Goal: Task Accomplishment & Management: Use online tool/utility

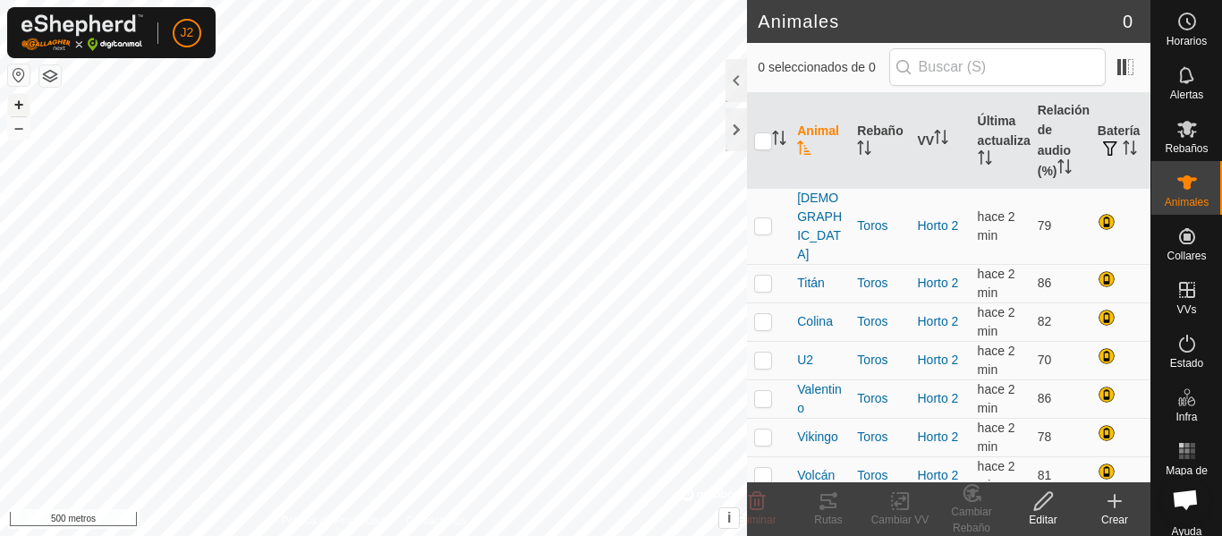
click at [24, 106] on button "+" at bounding box center [18, 104] width 21 height 21
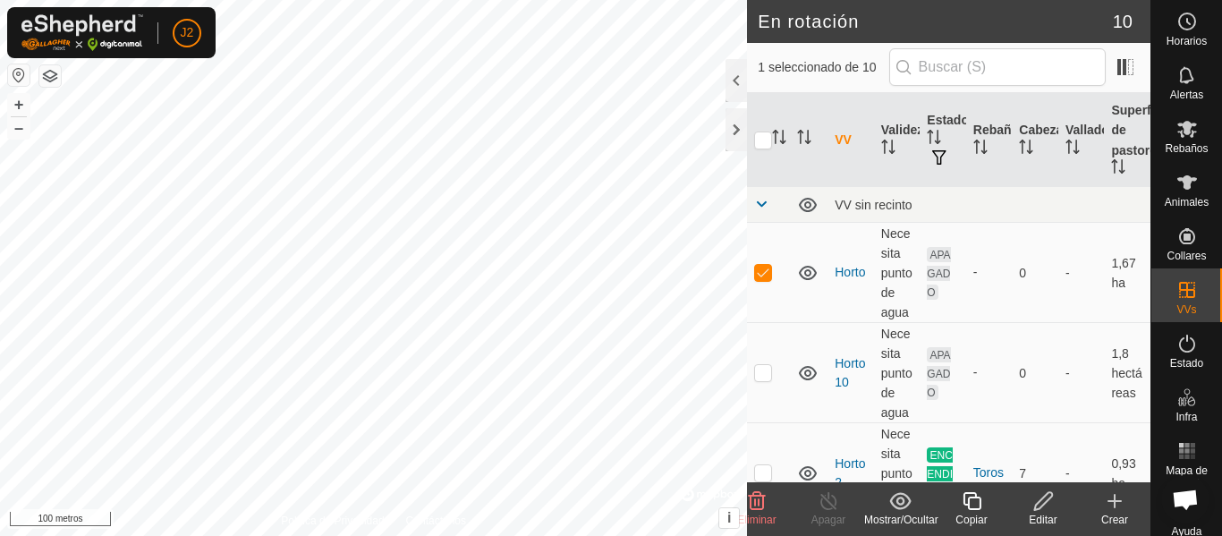
checkbox input "false"
checkbox input "true"
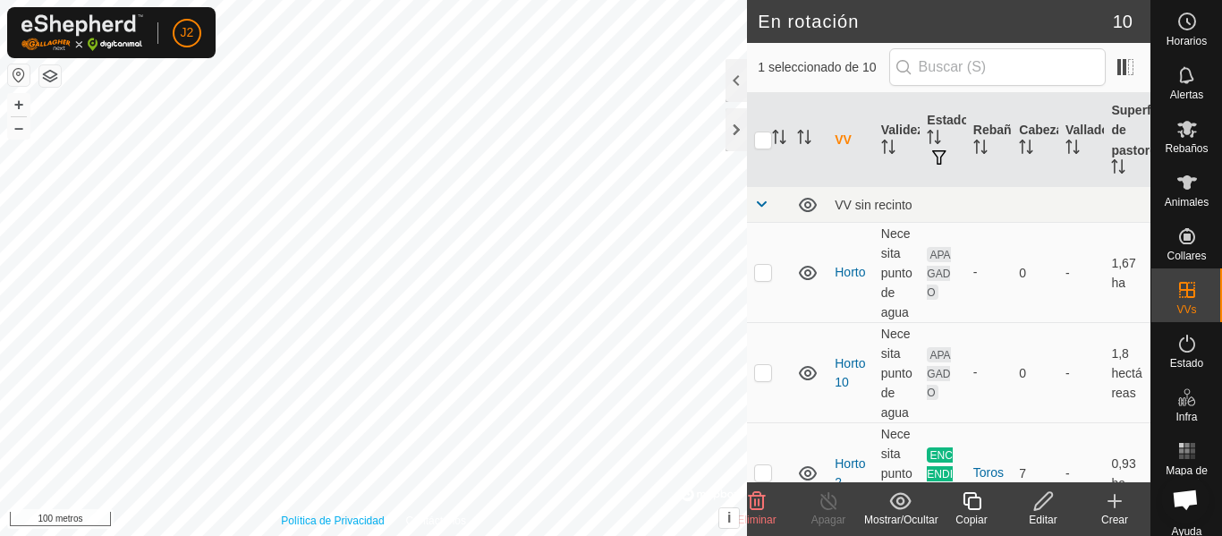
checkbox input "false"
checkbox input "true"
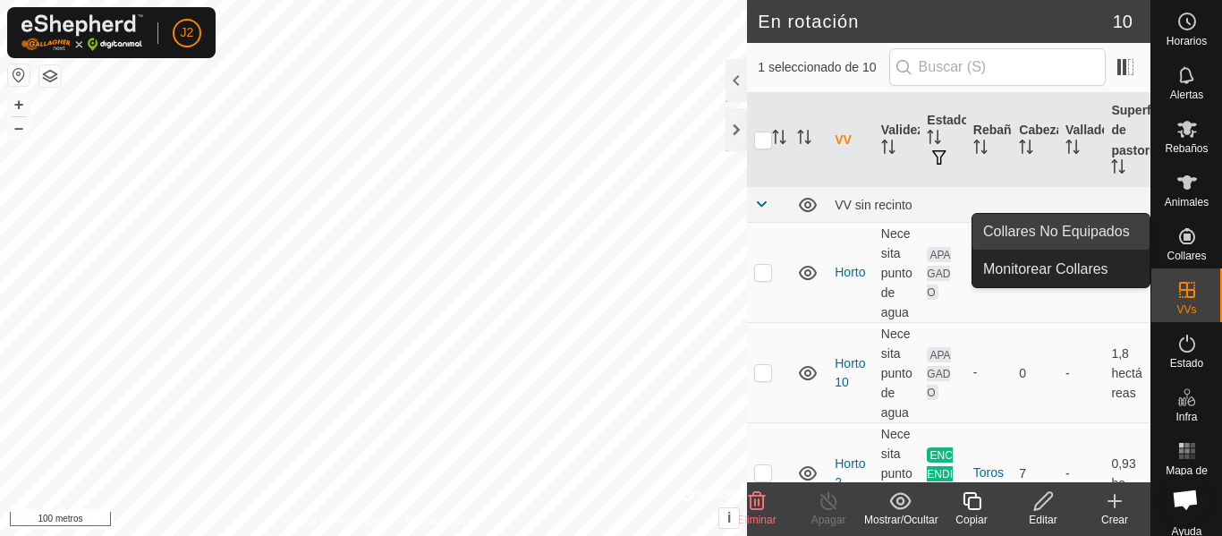
click at [1115, 228] on span "Collares No Equipados" at bounding box center [1056, 231] width 147 height 21
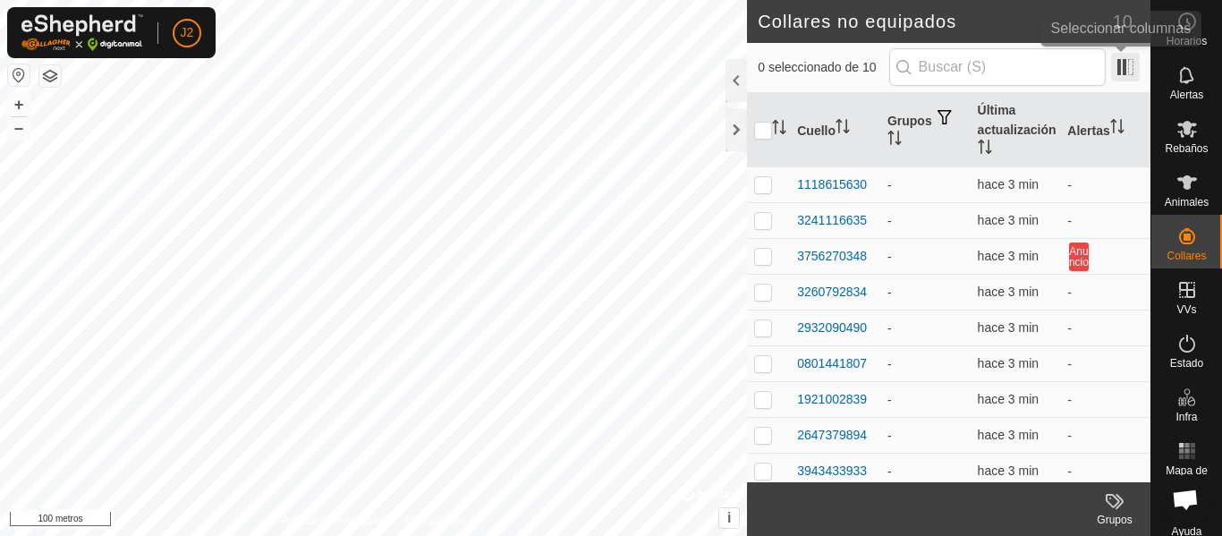
click at [1122, 66] on span at bounding box center [1125, 67] width 29 height 29
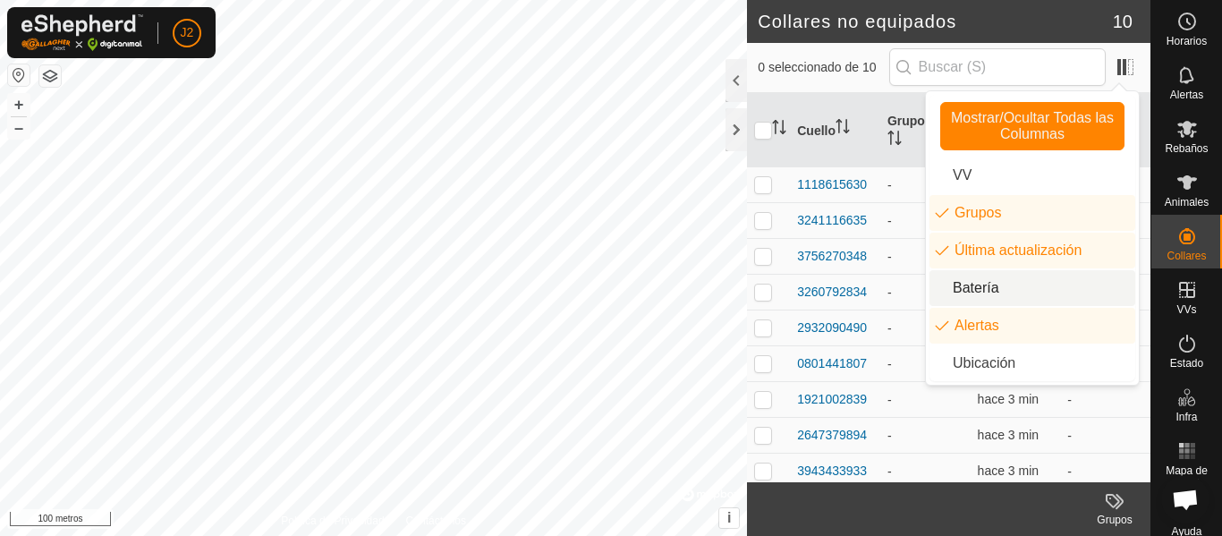
click at [977, 282] on li "Batería" at bounding box center [1032, 288] width 206 height 36
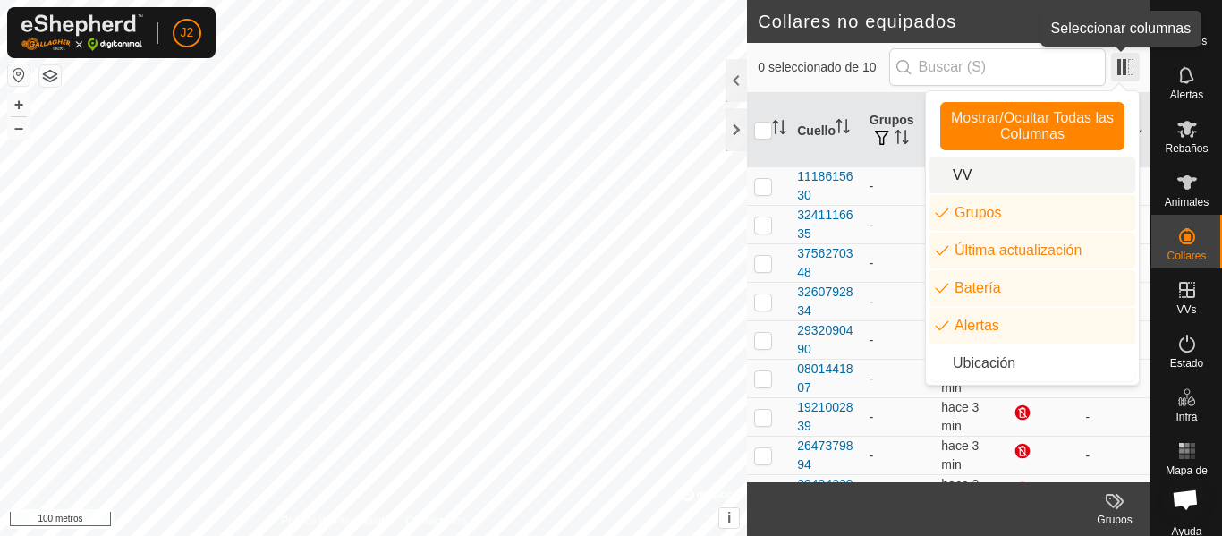
click at [1113, 68] on span at bounding box center [1125, 67] width 29 height 29
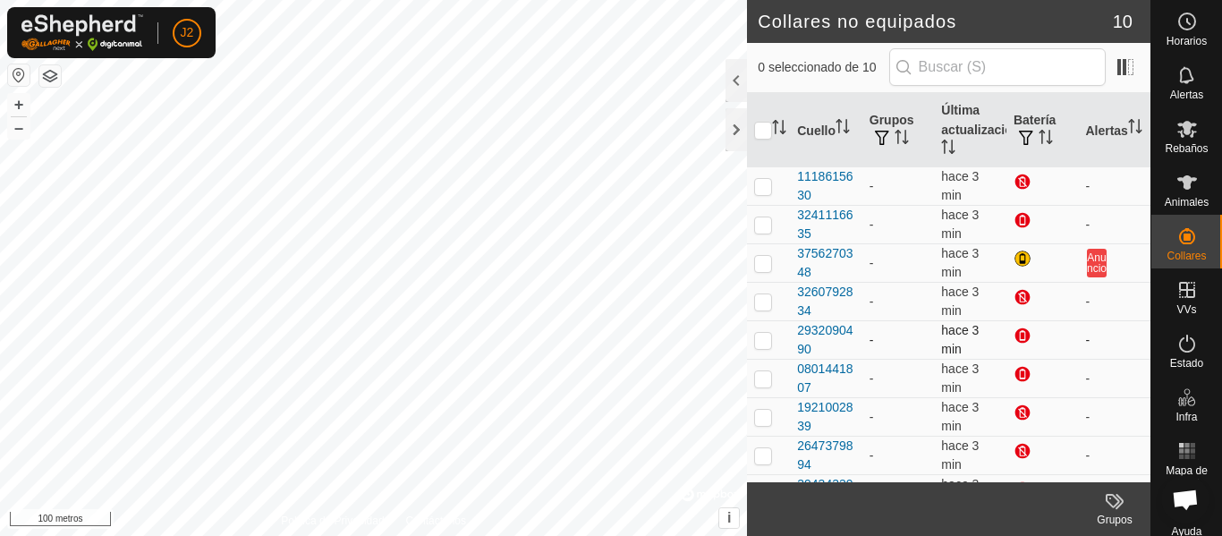
scroll to position [70, 0]
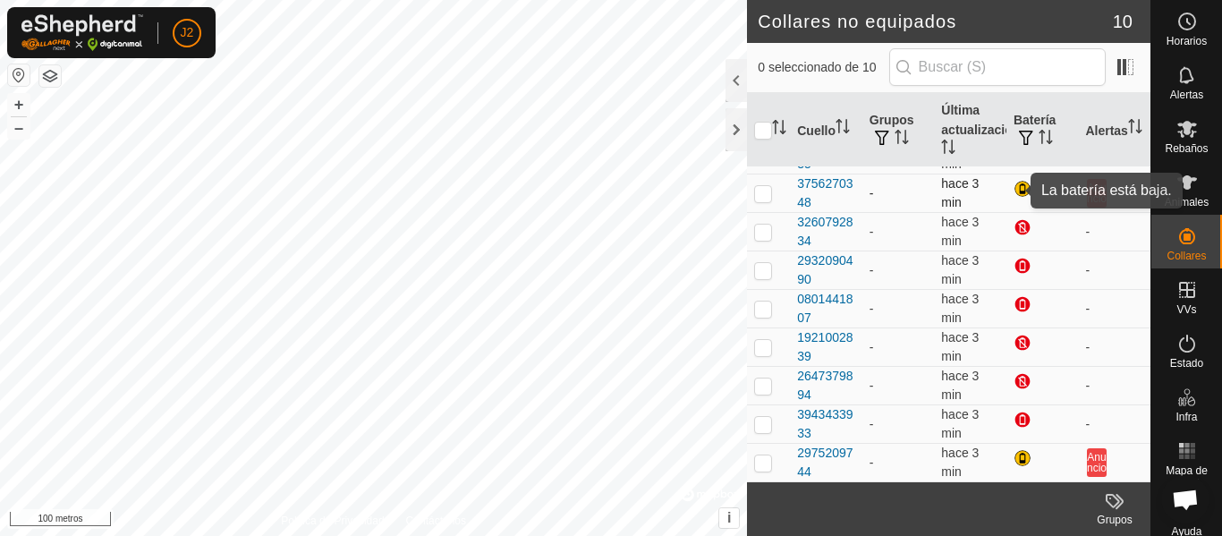
click at [1015, 185] on div at bounding box center [1024, 190] width 21 height 21
click at [739, 120] on div at bounding box center [735, 129] width 21 height 43
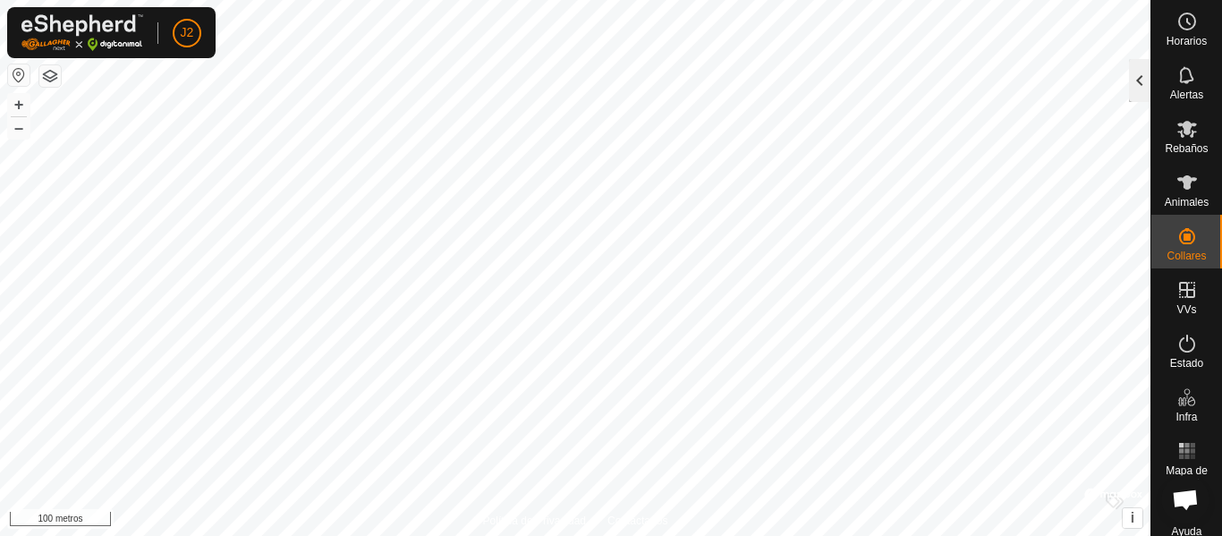
click at [1148, 82] on div at bounding box center [1139, 80] width 21 height 43
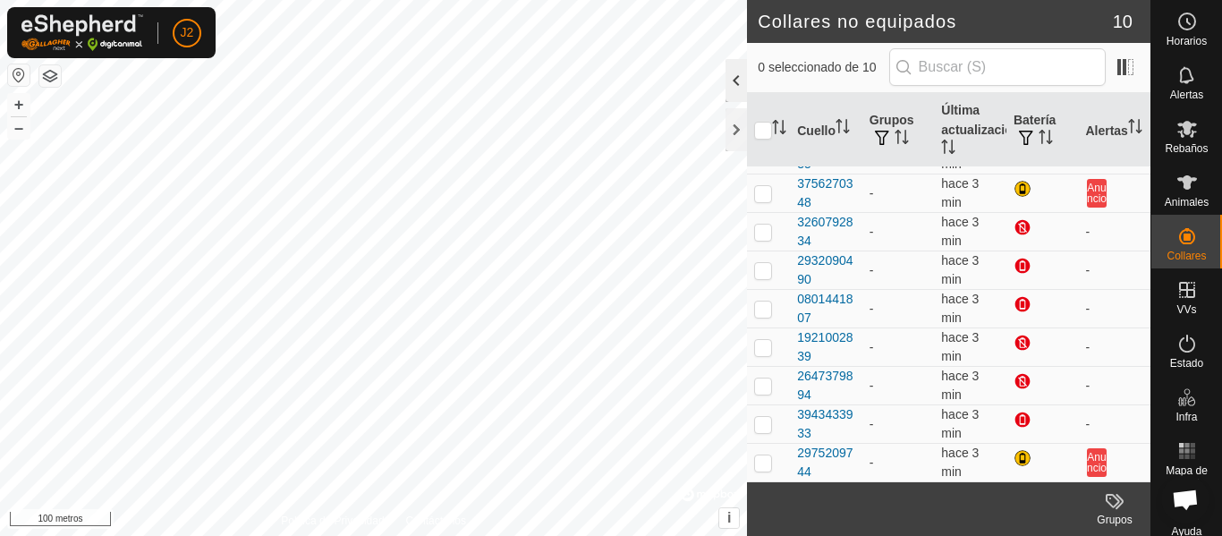
click at [743, 85] on div at bounding box center [735, 80] width 21 height 43
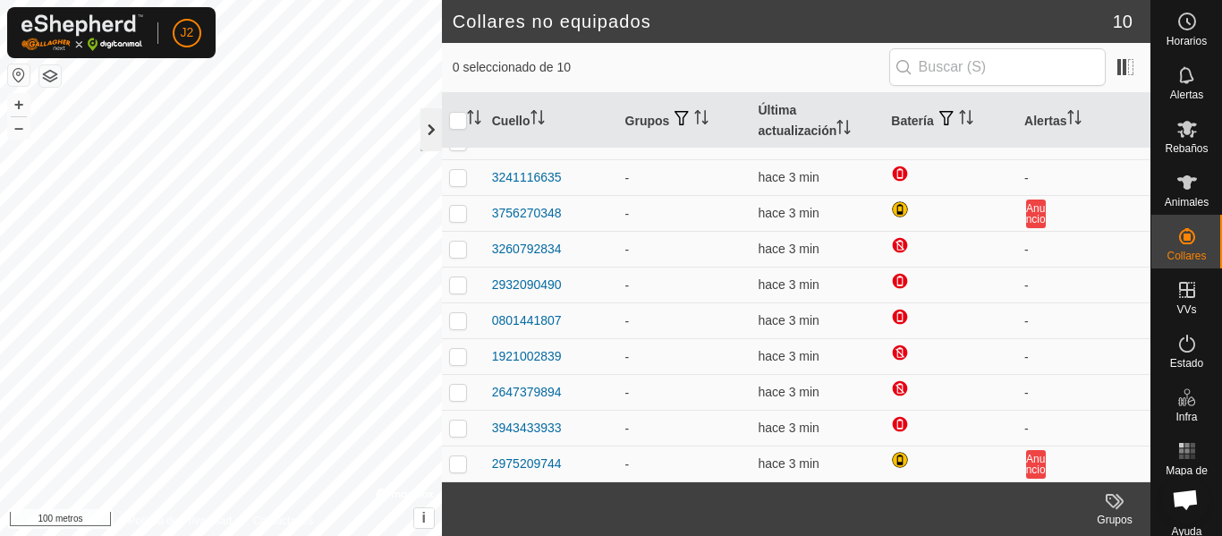
click at [431, 137] on div at bounding box center [430, 129] width 21 height 43
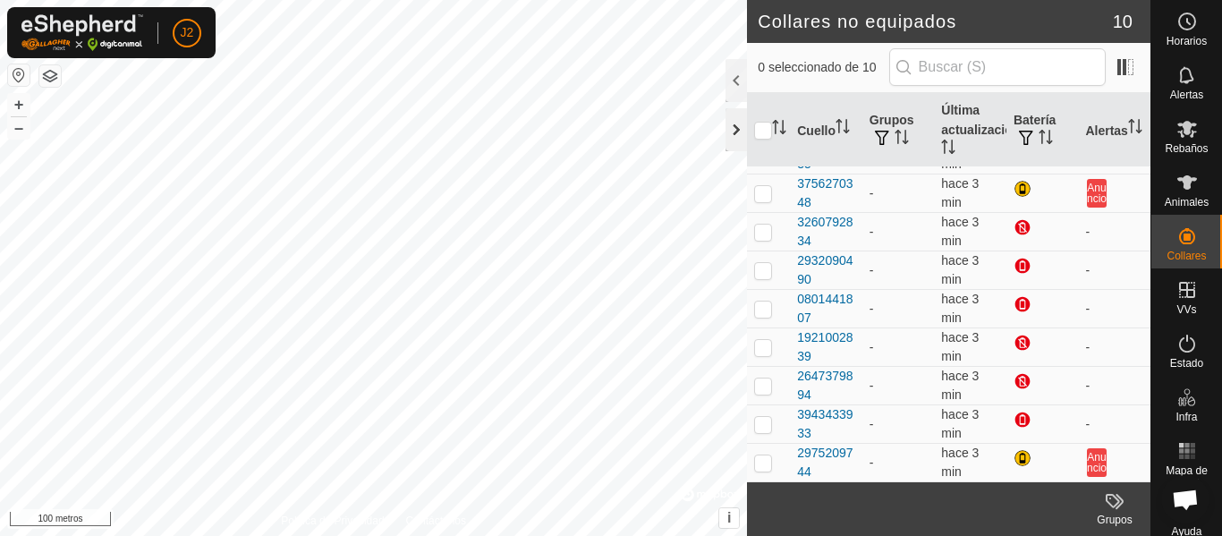
click at [732, 129] on div at bounding box center [735, 129] width 21 height 43
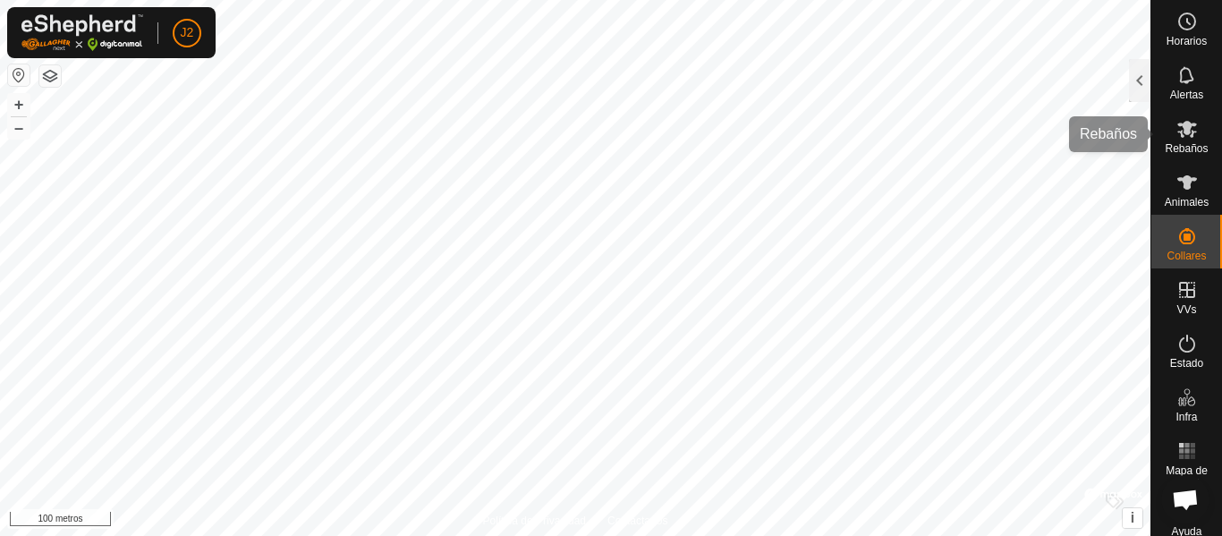
click at [1194, 117] on es-mob-svg-icon at bounding box center [1187, 129] width 32 height 29
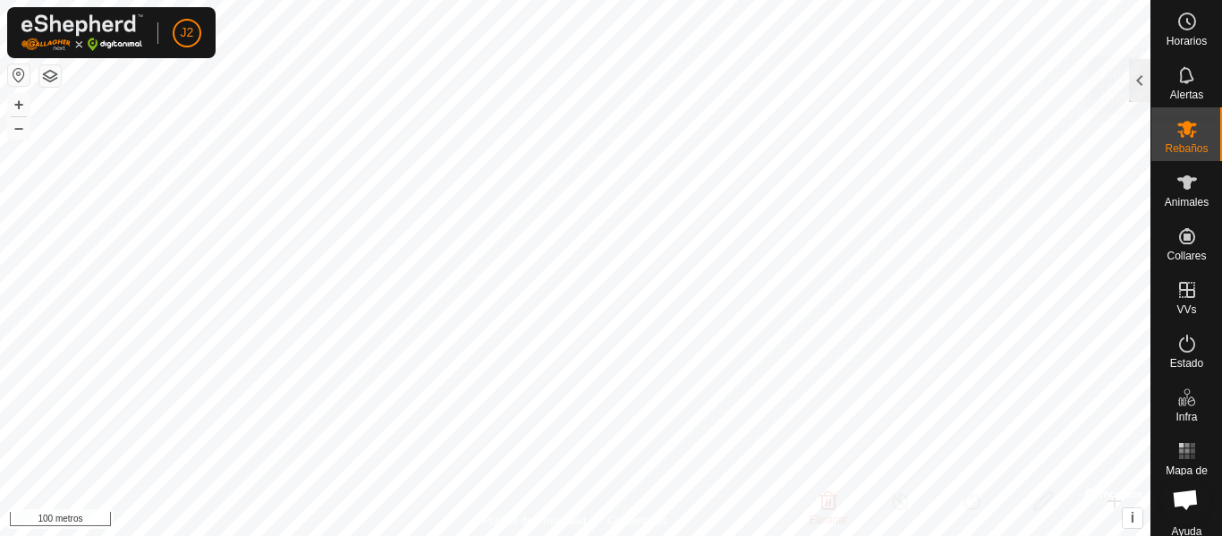
click at [1188, 29] on icon at bounding box center [1186, 21] width 21 height 21
click at [1137, 83] on div at bounding box center [1139, 80] width 21 height 43
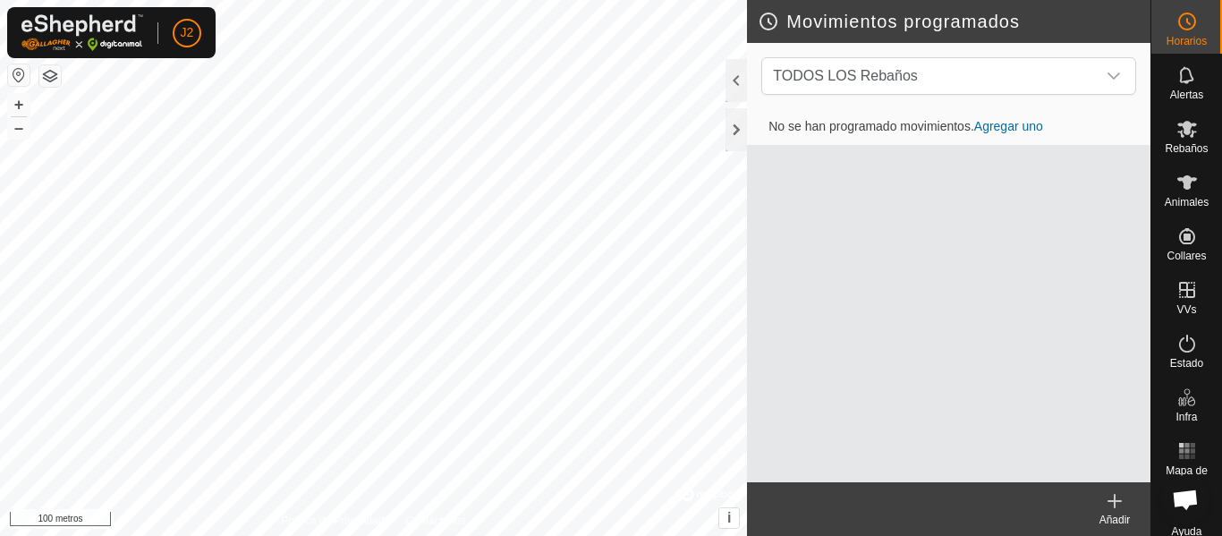
click at [1023, 119] on font "Agregar uno" at bounding box center [1008, 126] width 69 height 14
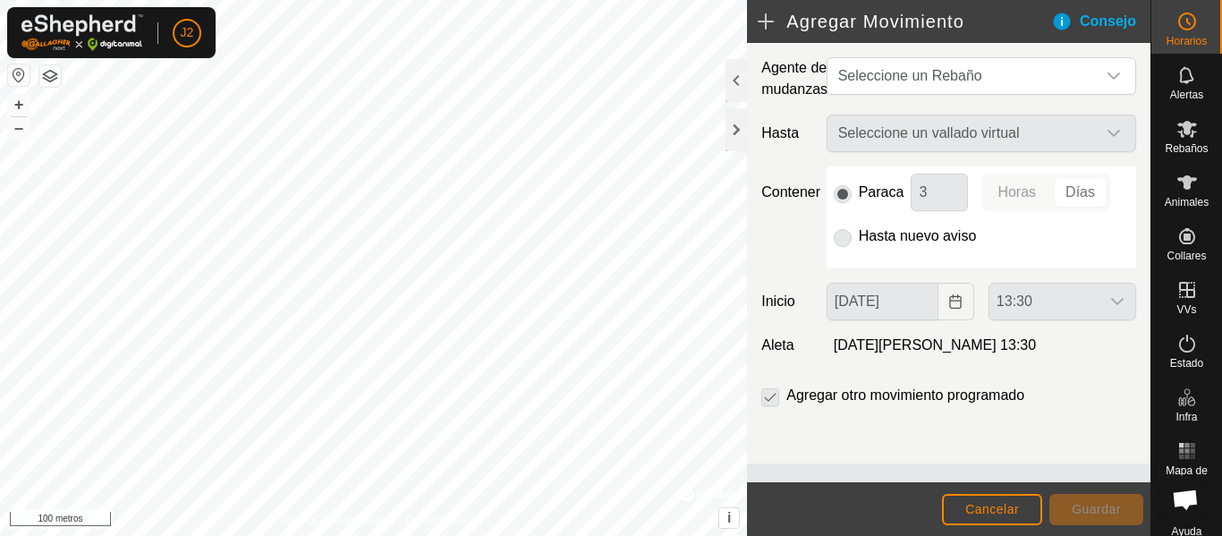
click at [1118, 126] on div "Seleccione un vallado virtual" at bounding box center [981, 134] width 324 height 38
click at [1127, 77] on div "disparador desplegable" at bounding box center [1114, 76] width 36 height 36
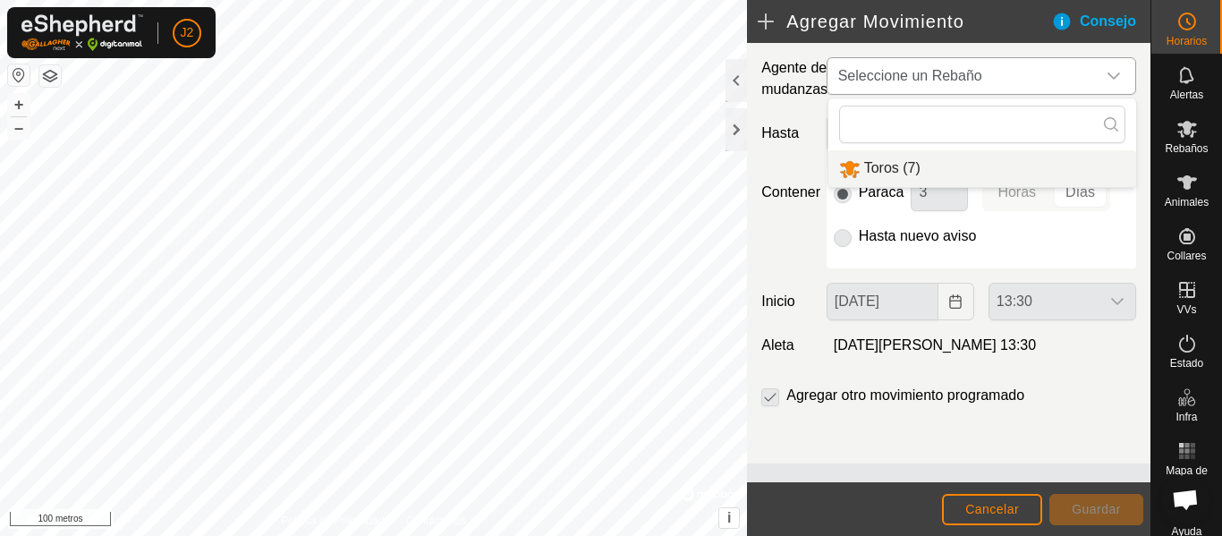
click at [919, 168] on li "Toros (7)" at bounding box center [982, 168] width 308 height 37
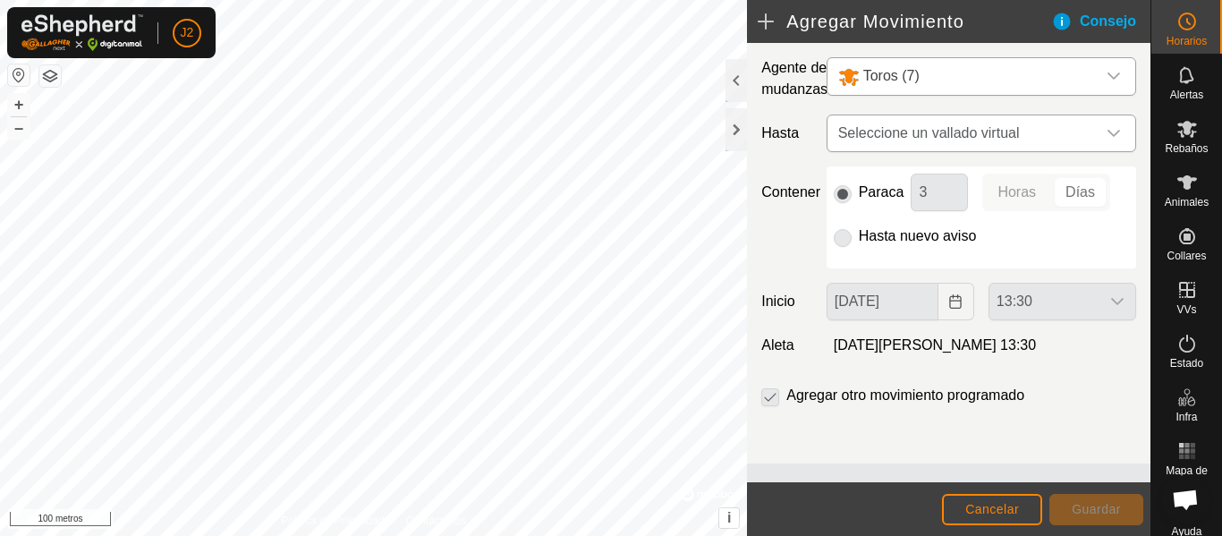
click at [1119, 130] on icon "disparador desplegable" at bounding box center [1114, 133] width 14 height 14
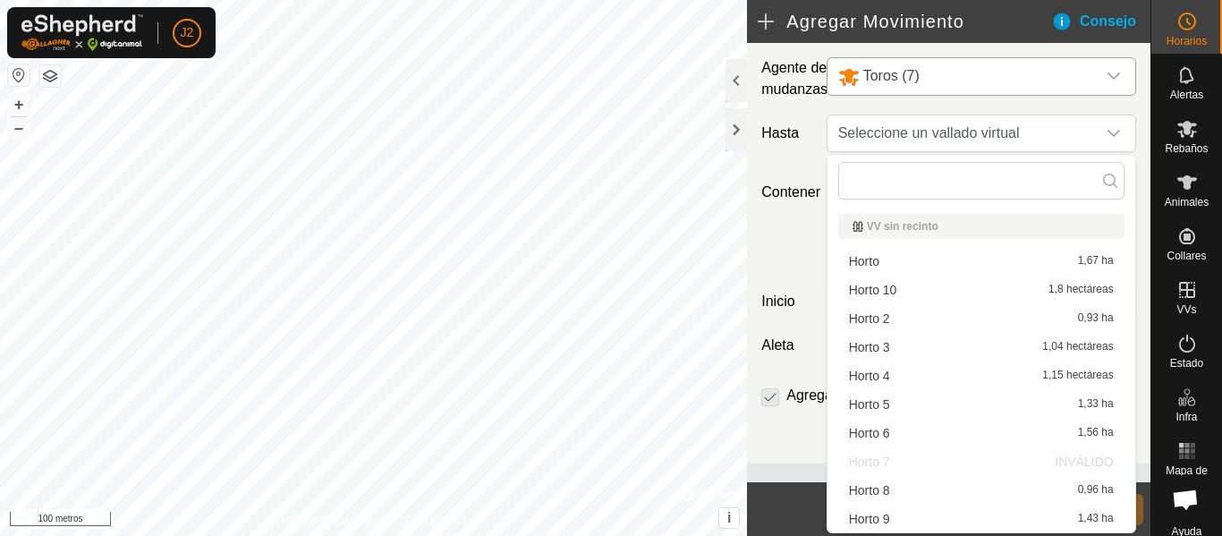
click at [851, 351] on li "Horto 3 1,04 hectáreas" at bounding box center [981, 347] width 286 height 27
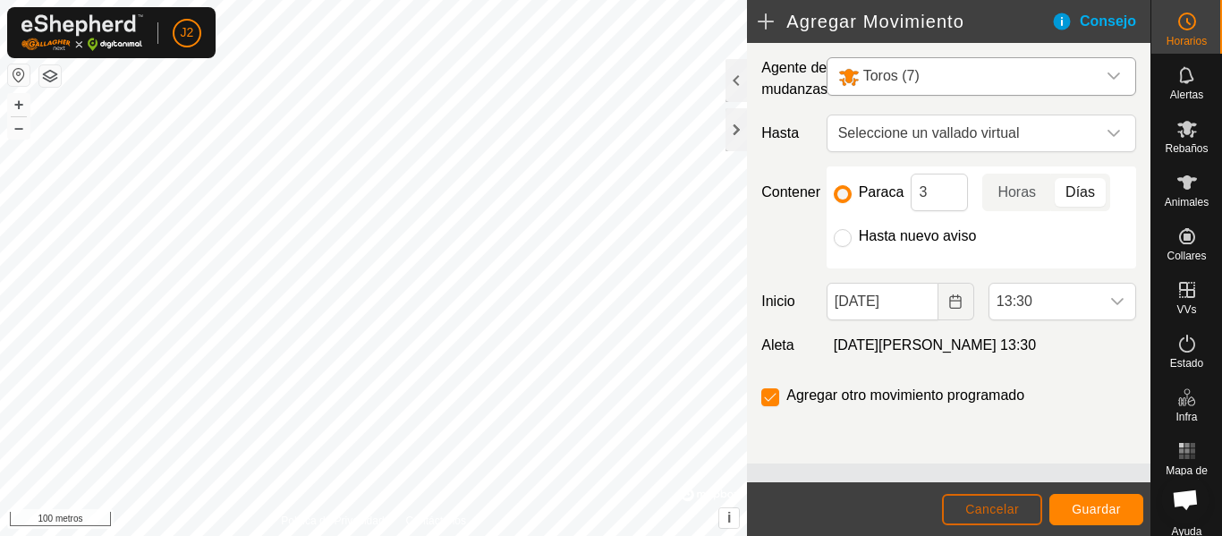
click at [976, 499] on button "Cancelar" at bounding box center [992, 509] width 100 height 31
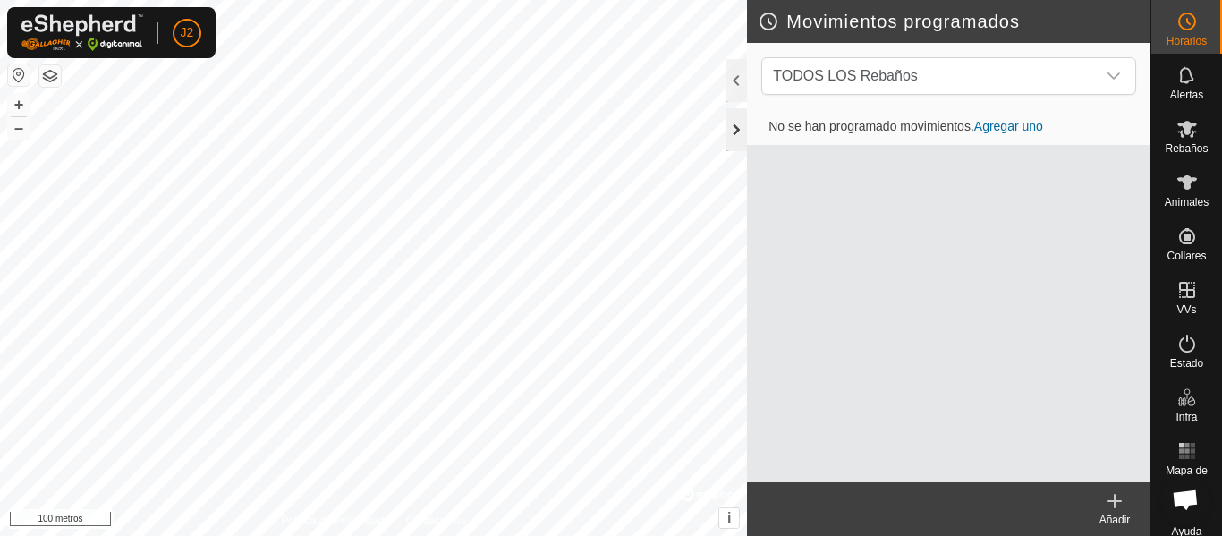
click at [742, 131] on div at bounding box center [735, 129] width 21 height 43
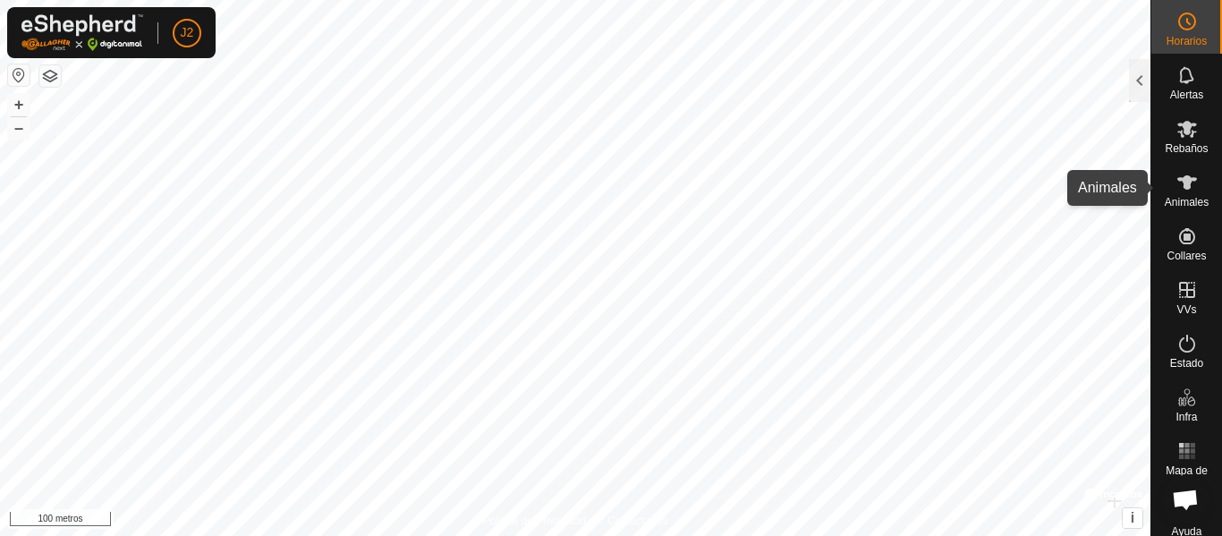
click at [1176, 190] on icon at bounding box center [1186, 182] width 21 height 21
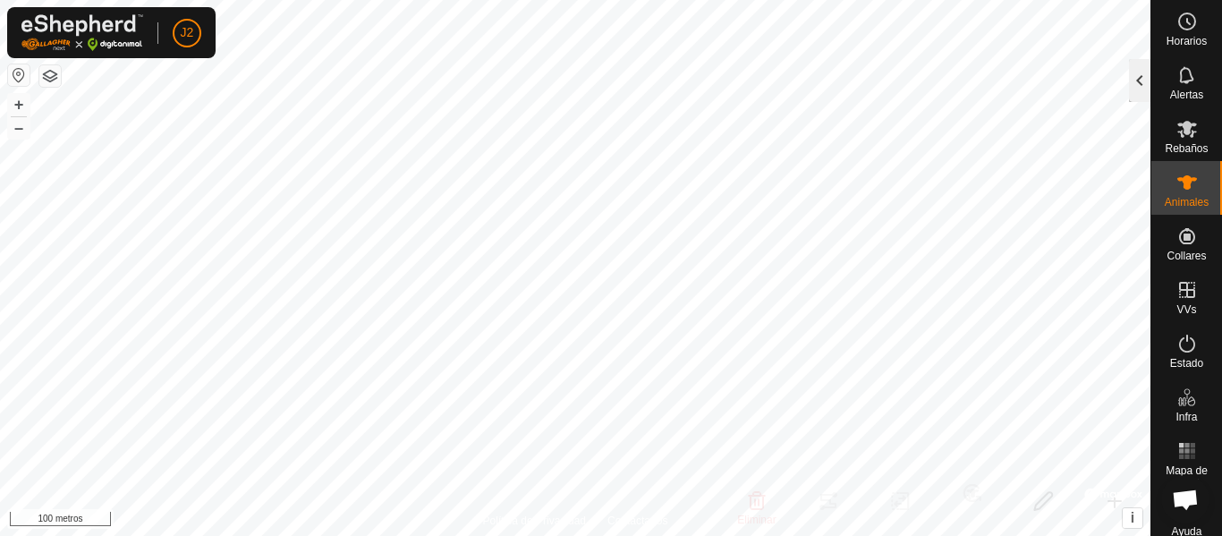
click at [1142, 82] on div at bounding box center [1139, 80] width 21 height 43
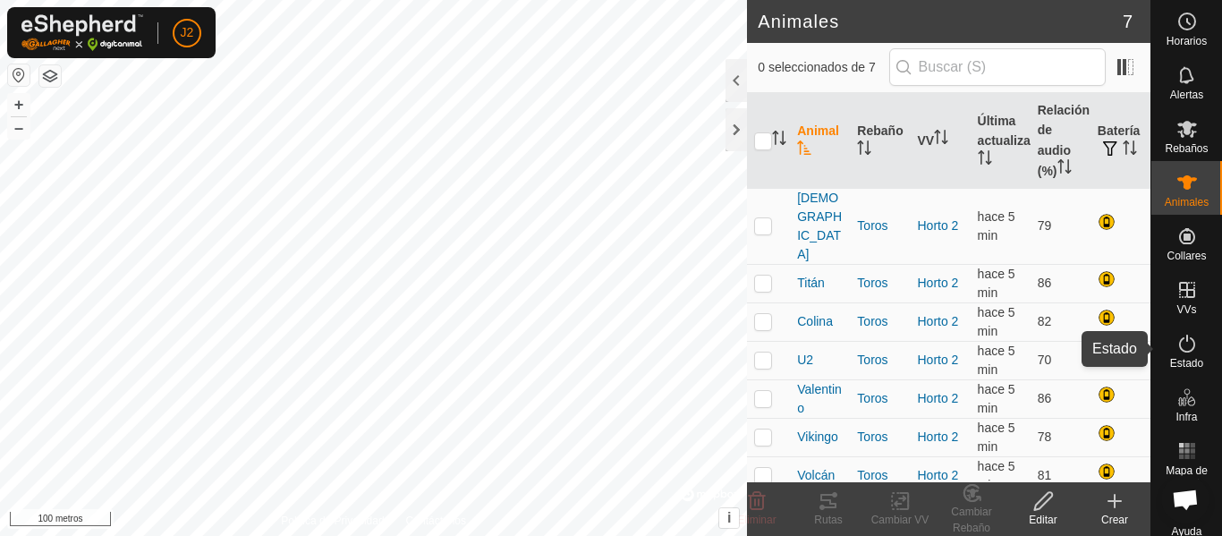
click at [1187, 343] on icon at bounding box center [1187, 344] width 16 height 18
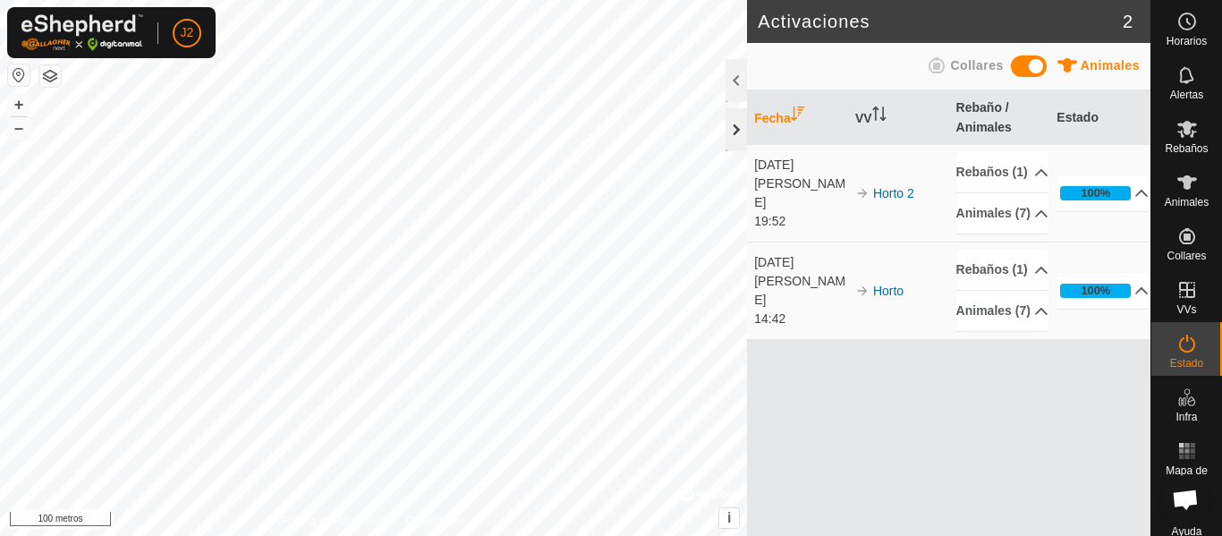
click at [732, 123] on div at bounding box center [735, 129] width 21 height 43
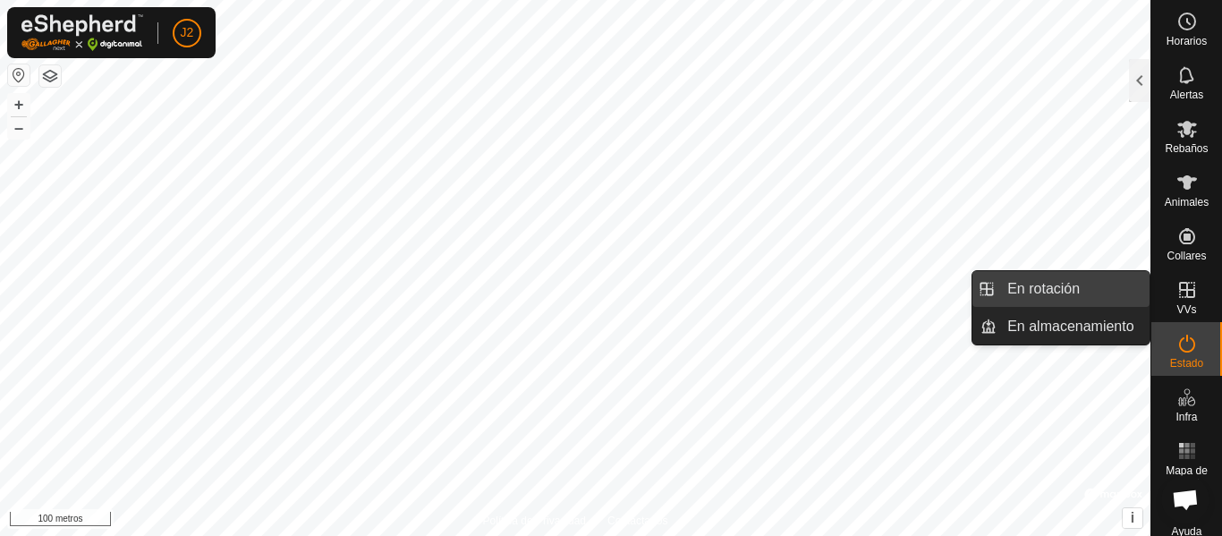
click at [1014, 288] on link "En rotación" at bounding box center [1073, 289] width 153 height 36
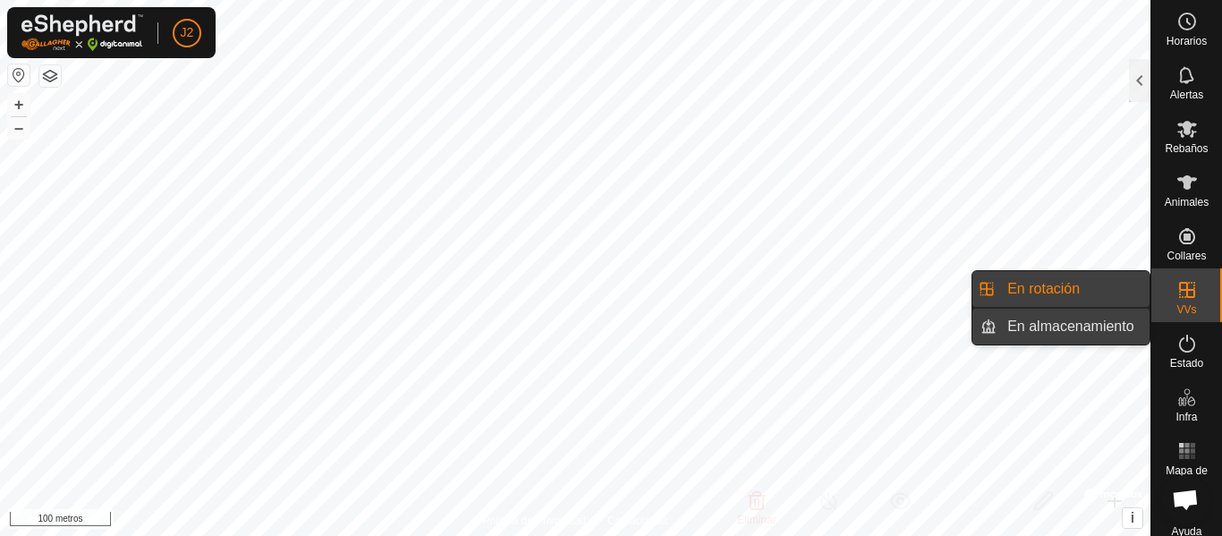
click at [1023, 324] on link "En almacenamiento" at bounding box center [1073, 327] width 153 height 36
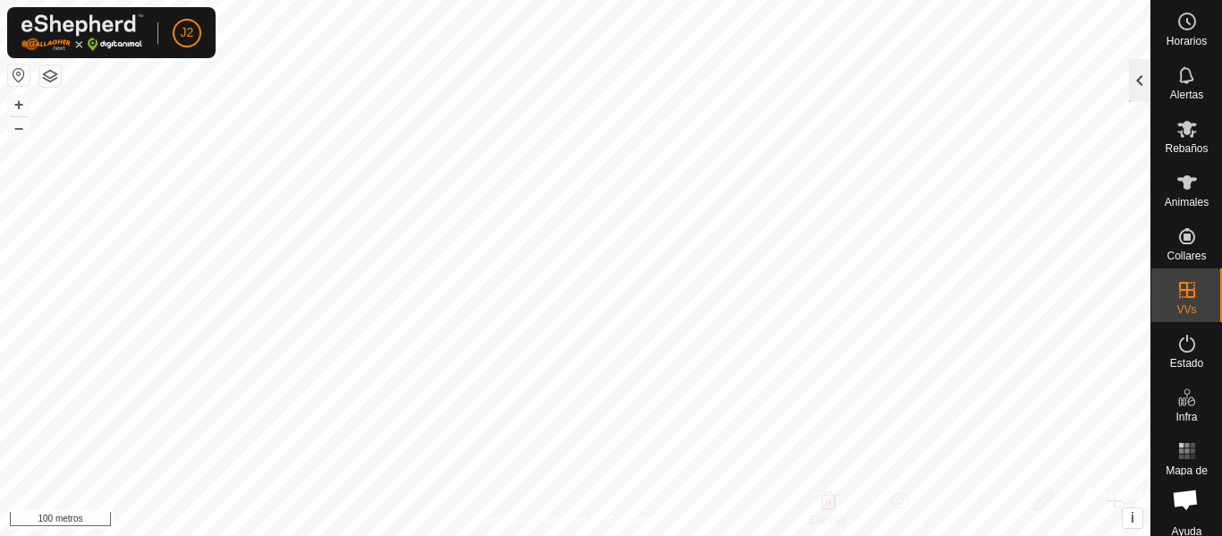
click at [1146, 76] on div at bounding box center [1139, 80] width 21 height 43
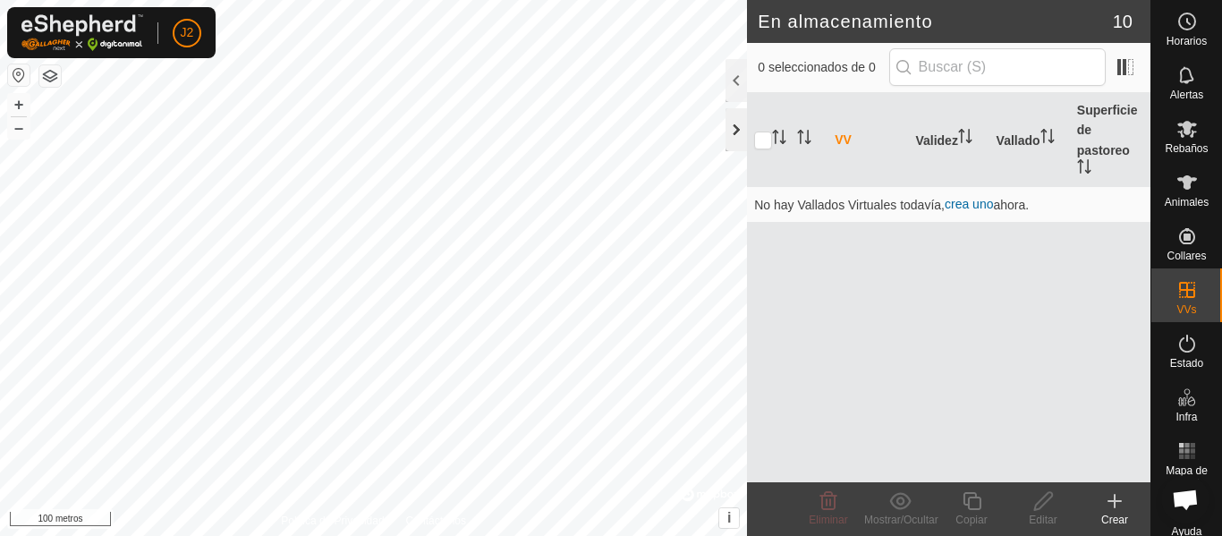
click at [729, 121] on div at bounding box center [735, 129] width 21 height 43
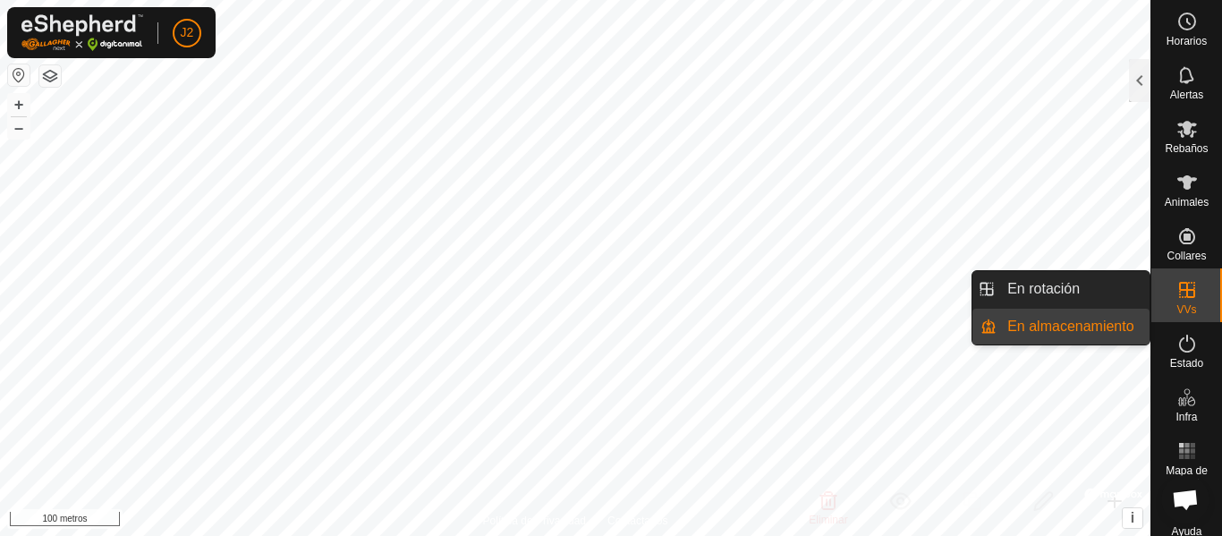
click at [1107, 288] on link "En rotación" at bounding box center [1073, 289] width 153 height 36
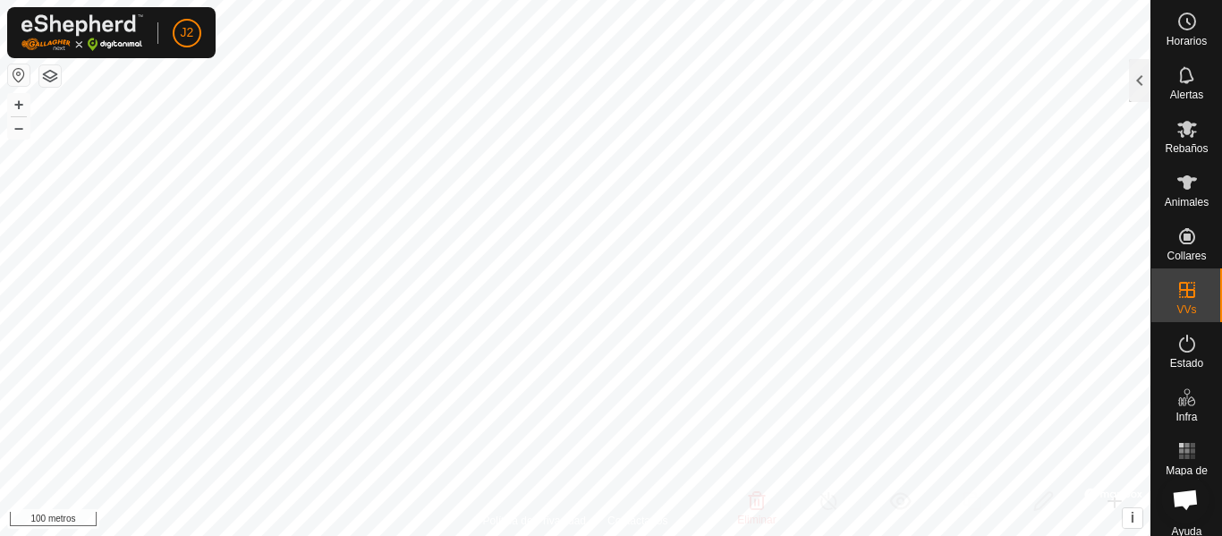
scroll to position [13, 0]
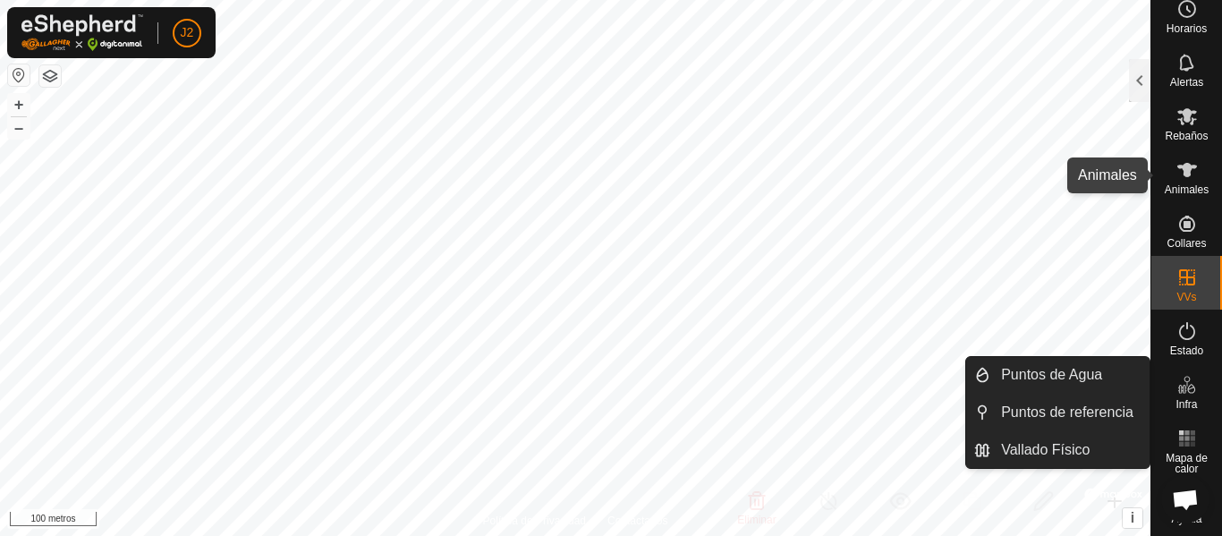
click at [1177, 168] on icon at bounding box center [1187, 170] width 20 height 14
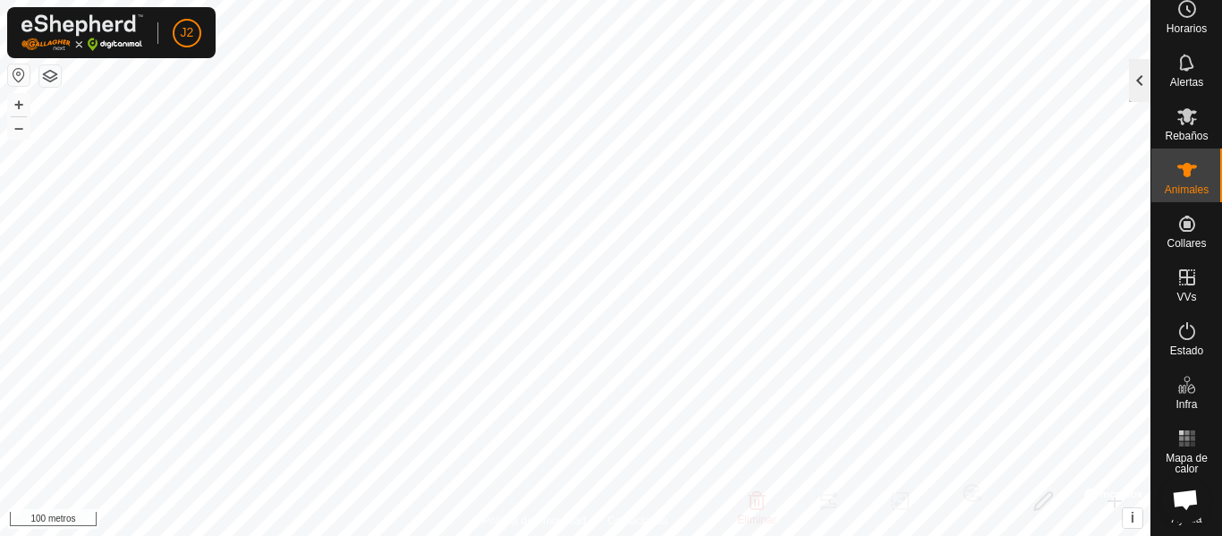
click at [1142, 74] on div at bounding box center [1139, 80] width 21 height 43
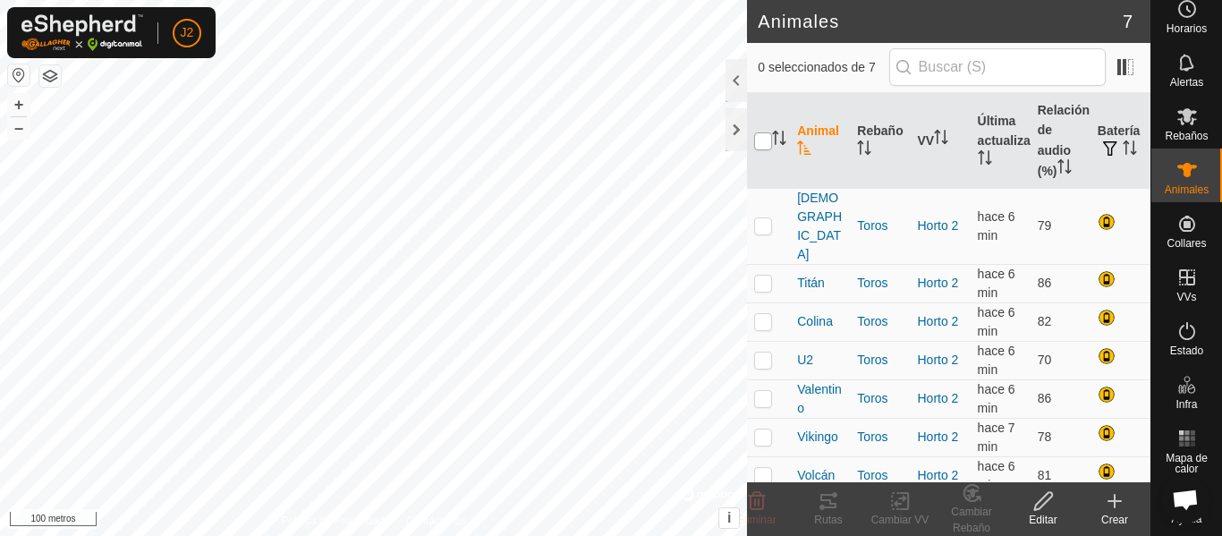
click at [759, 140] on input "checkbox" at bounding box center [763, 141] width 18 height 18
checkbox input "true"
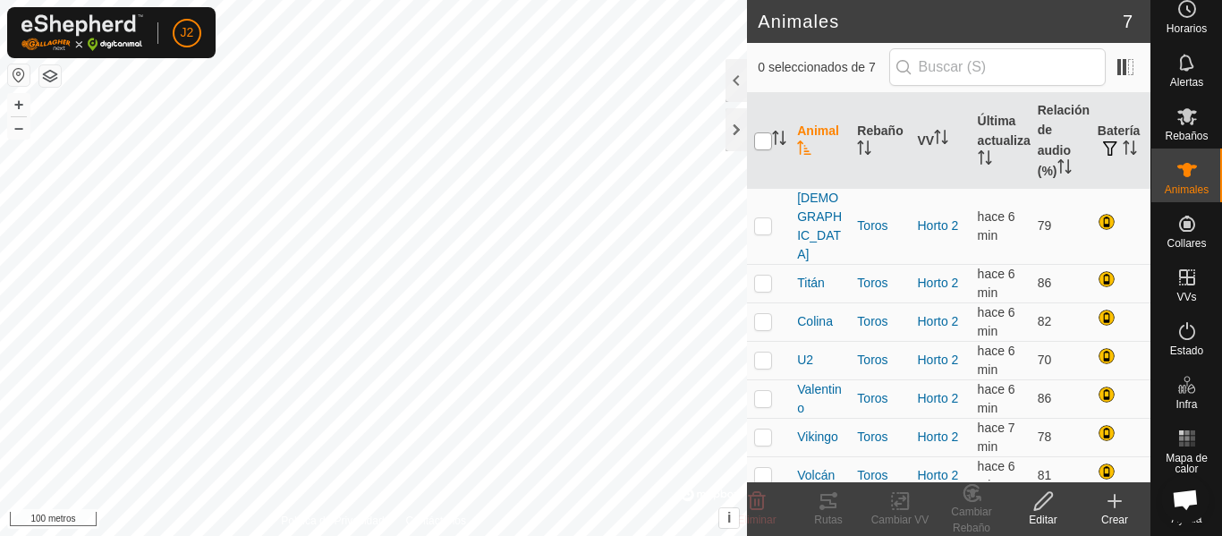
checkbox input "true"
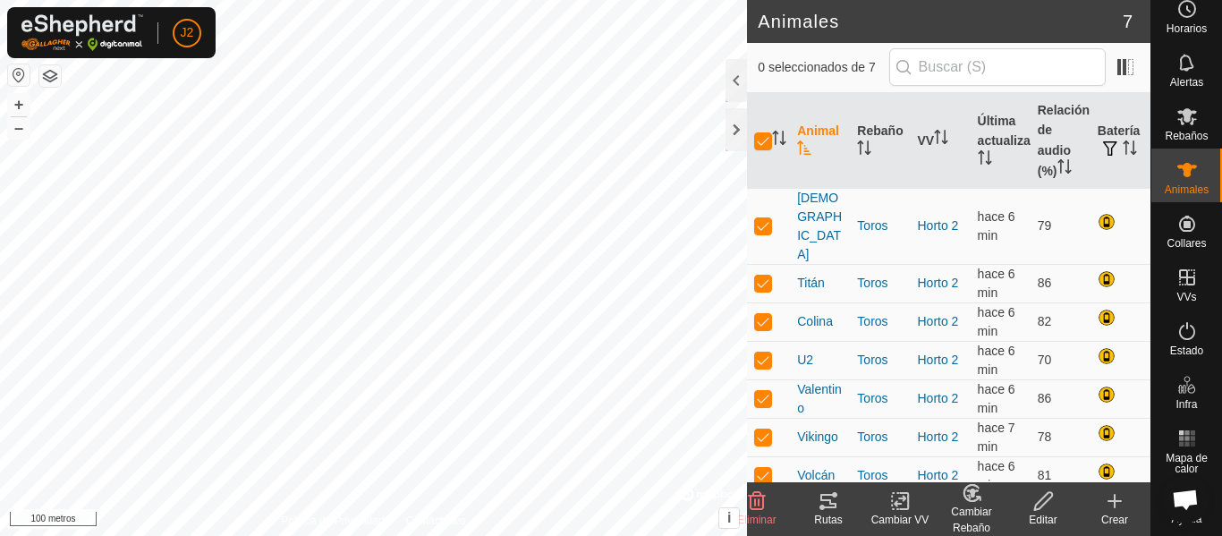
click at [830, 508] on icon at bounding box center [828, 501] width 16 height 14
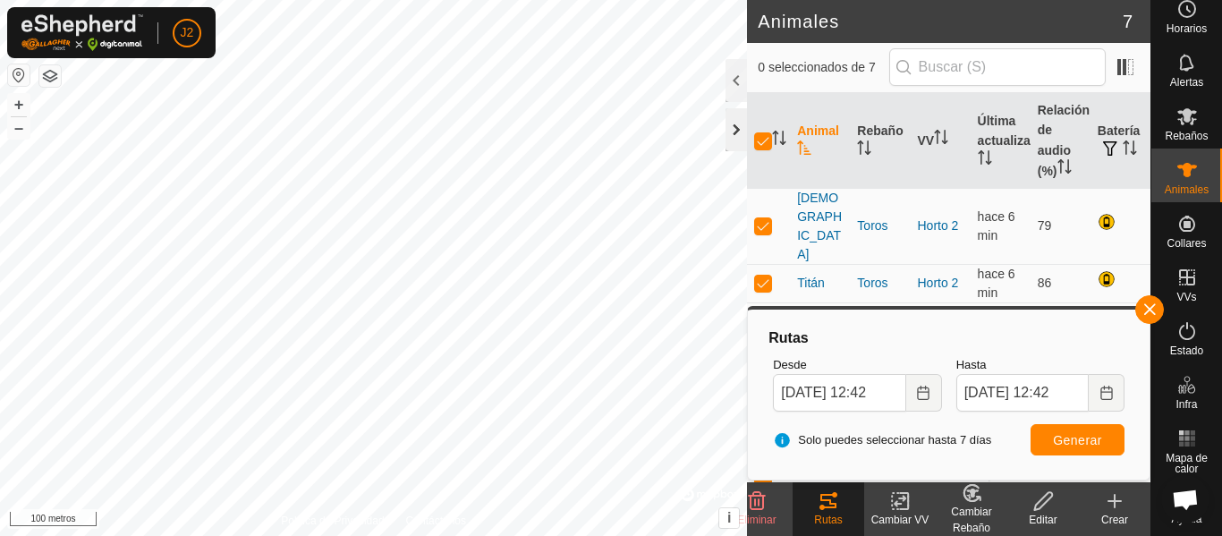
click at [737, 131] on div at bounding box center [735, 129] width 21 height 43
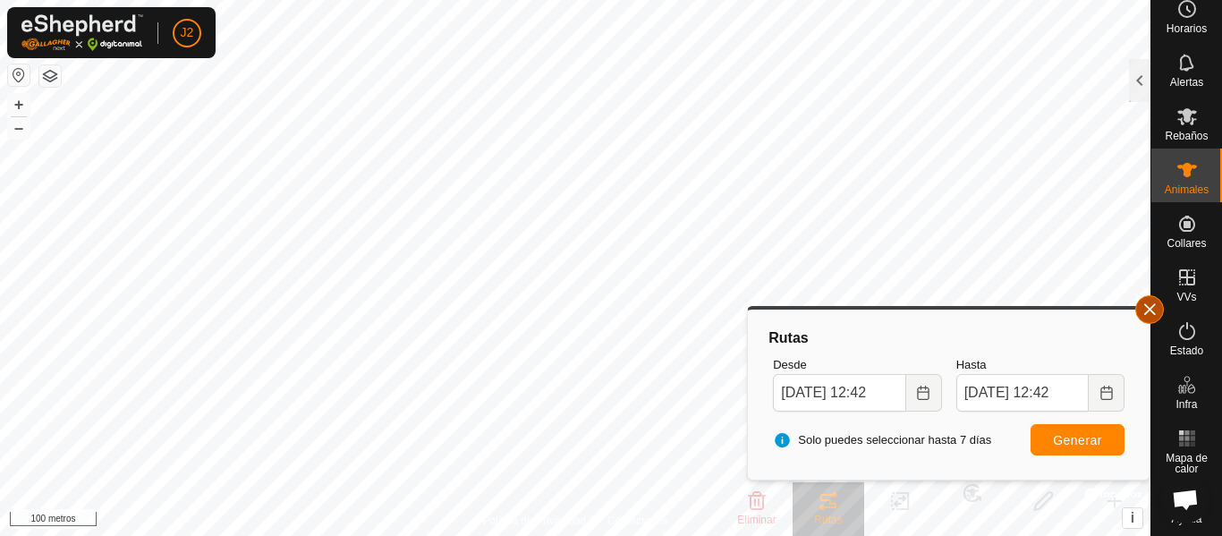
click at [1148, 307] on button "button" at bounding box center [1149, 309] width 29 height 29
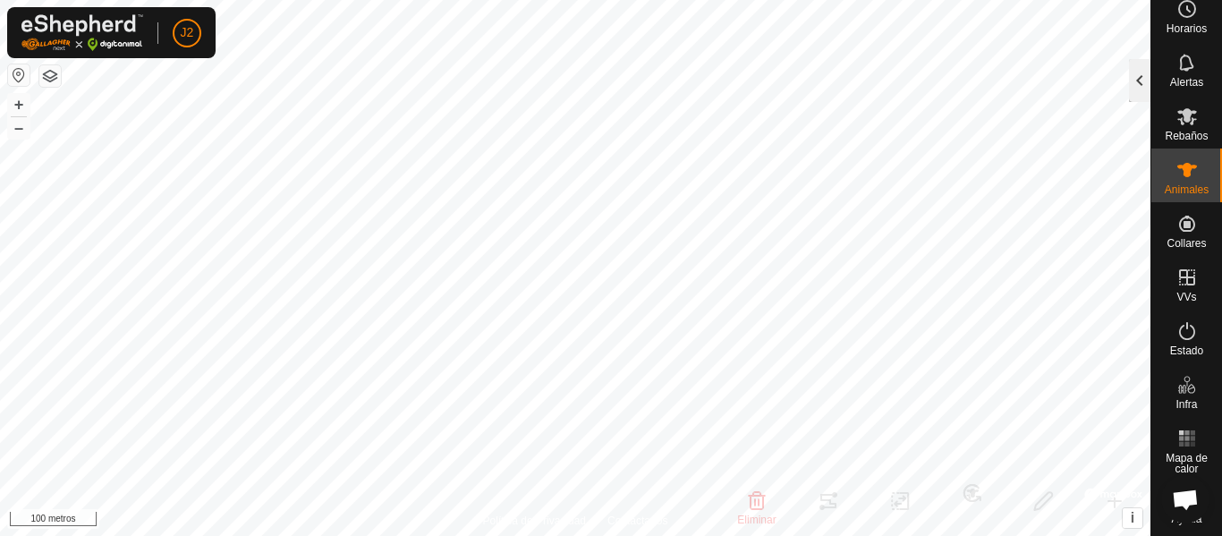
click at [1145, 83] on div at bounding box center [1139, 80] width 21 height 43
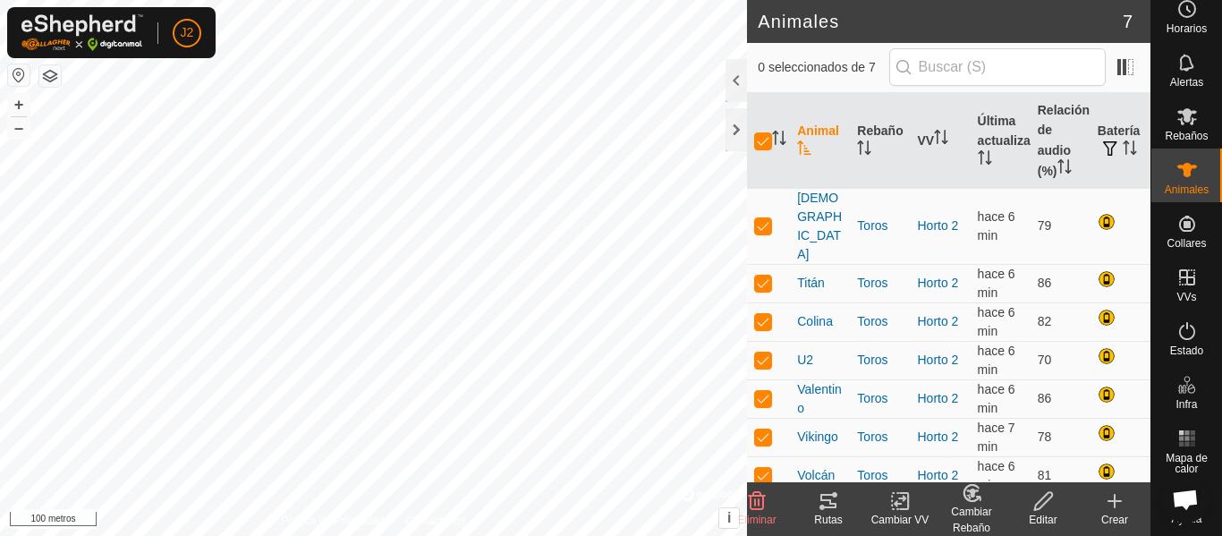
click at [832, 505] on icon at bounding box center [828, 501] width 16 height 14
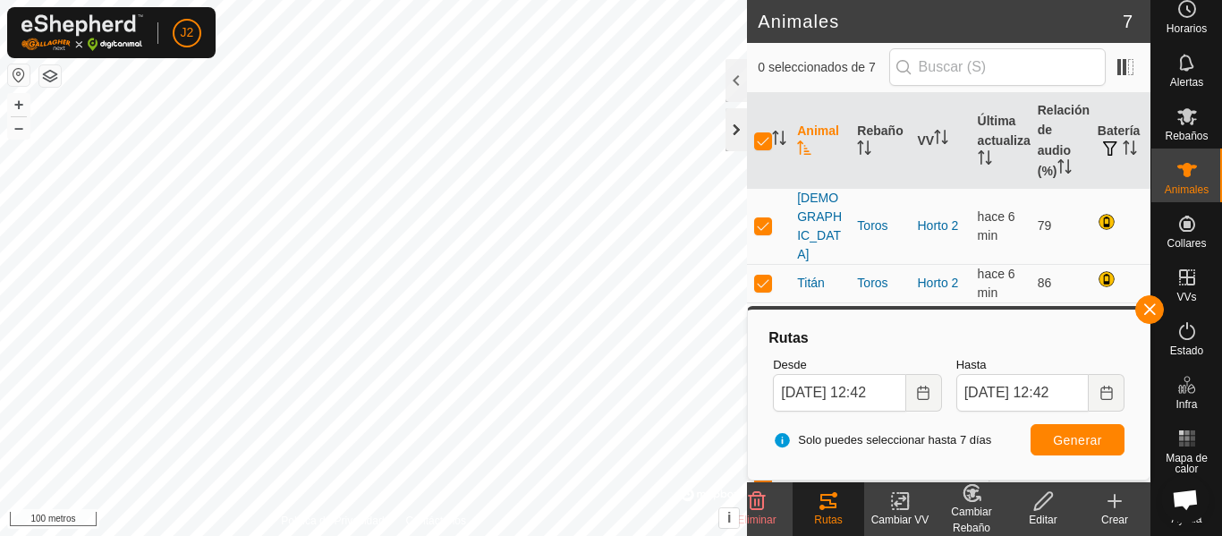
click at [734, 131] on div at bounding box center [735, 129] width 21 height 43
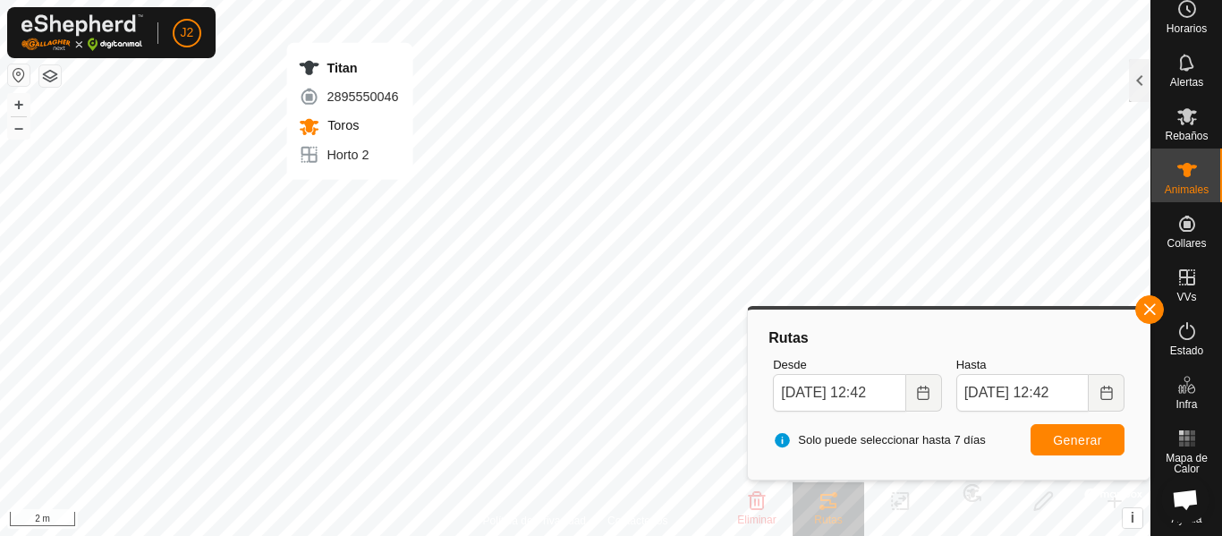
checkbox input "false"
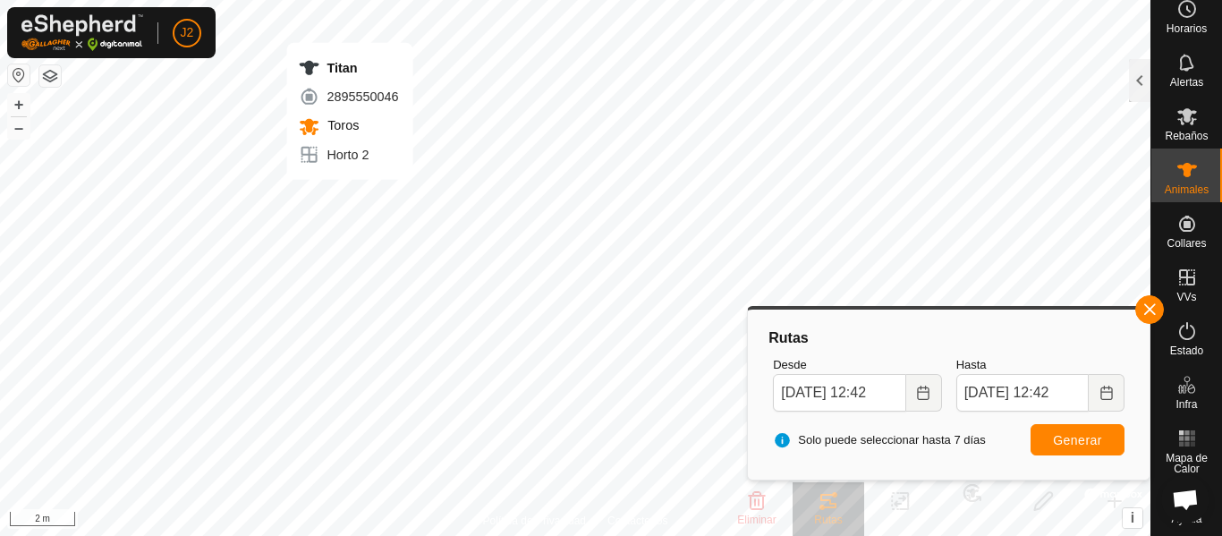
checkbox input "false"
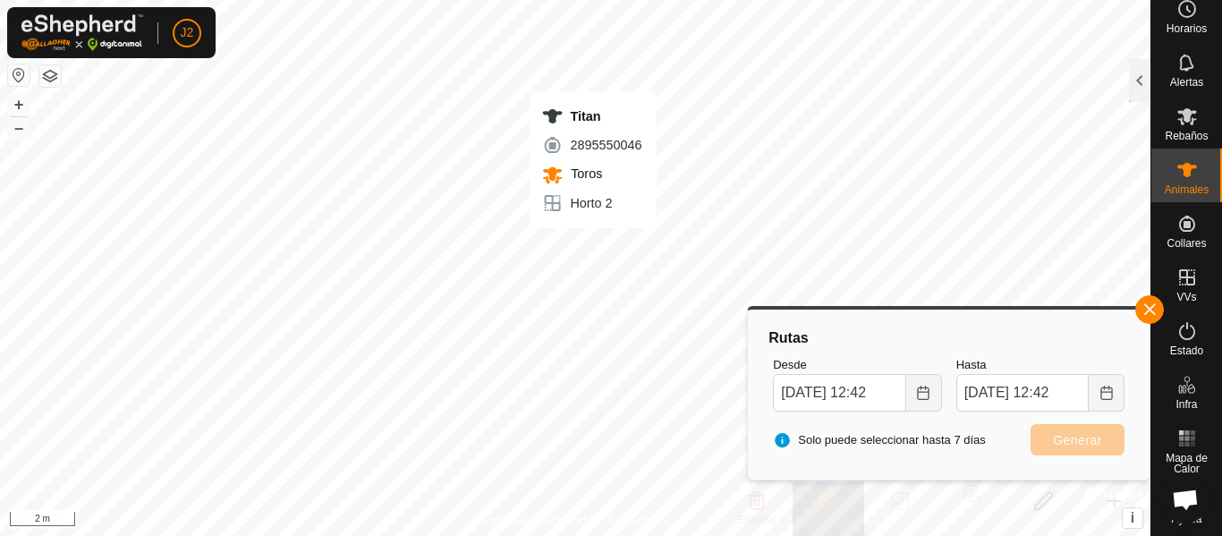
checkbox input "true"
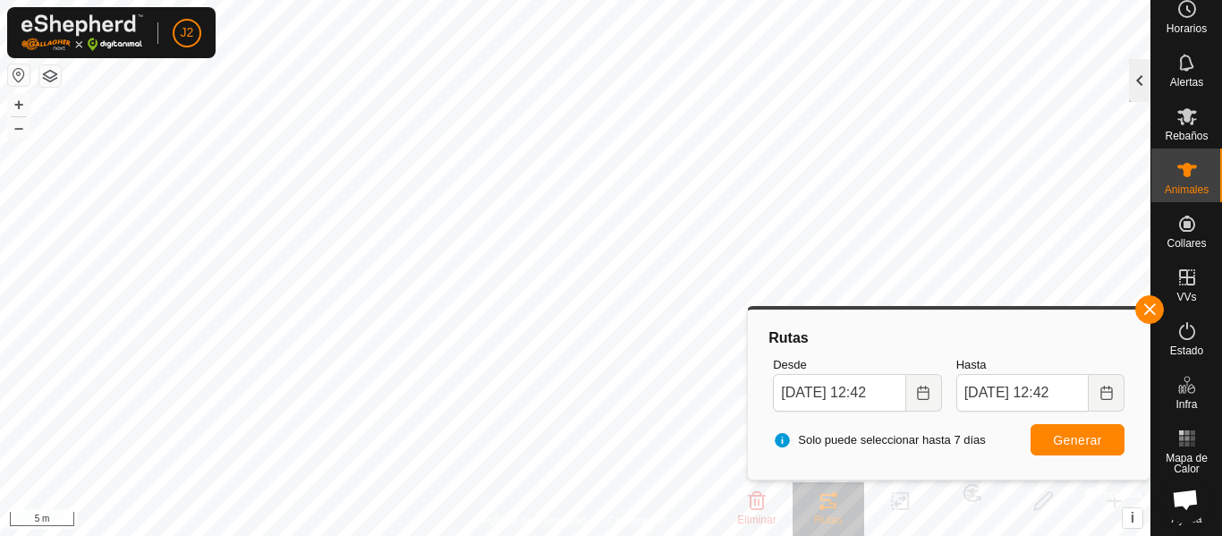
click at [1140, 85] on div at bounding box center [1139, 80] width 21 height 43
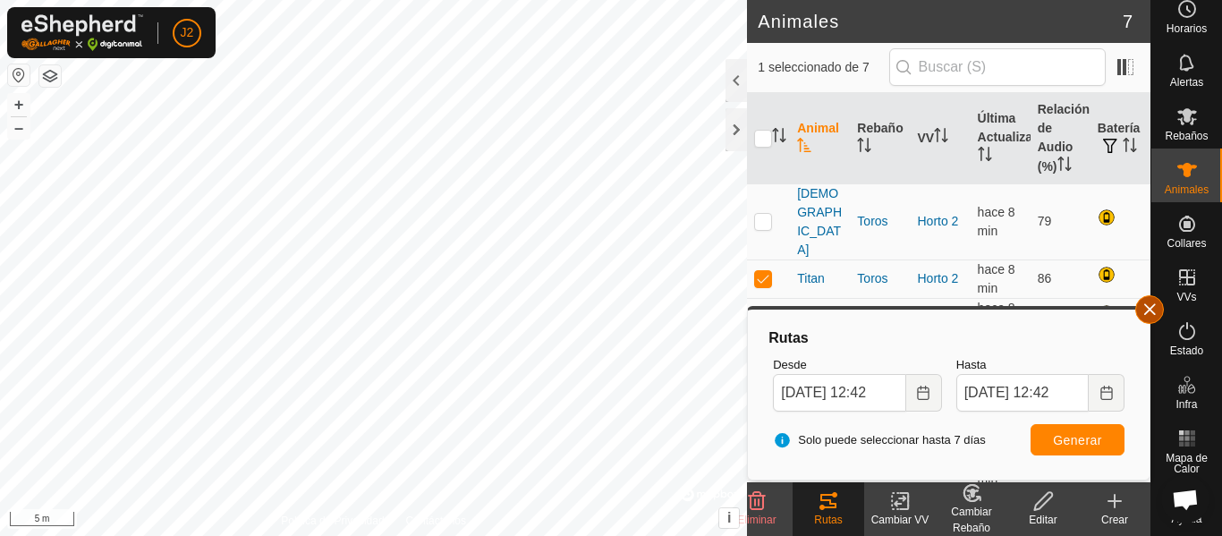
click at [1159, 308] on button "button" at bounding box center [1149, 309] width 29 height 29
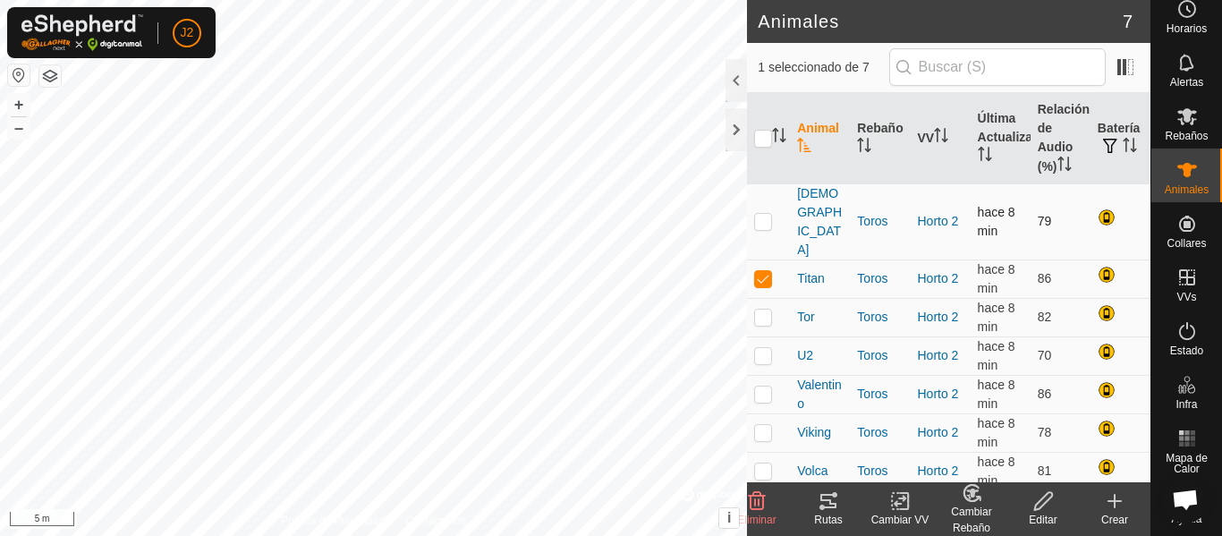
click at [764, 214] on p-checkbox at bounding box center [763, 221] width 18 height 14
checkbox input "true"
click at [1123, 71] on span at bounding box center [1125, 67] width 29 height 29
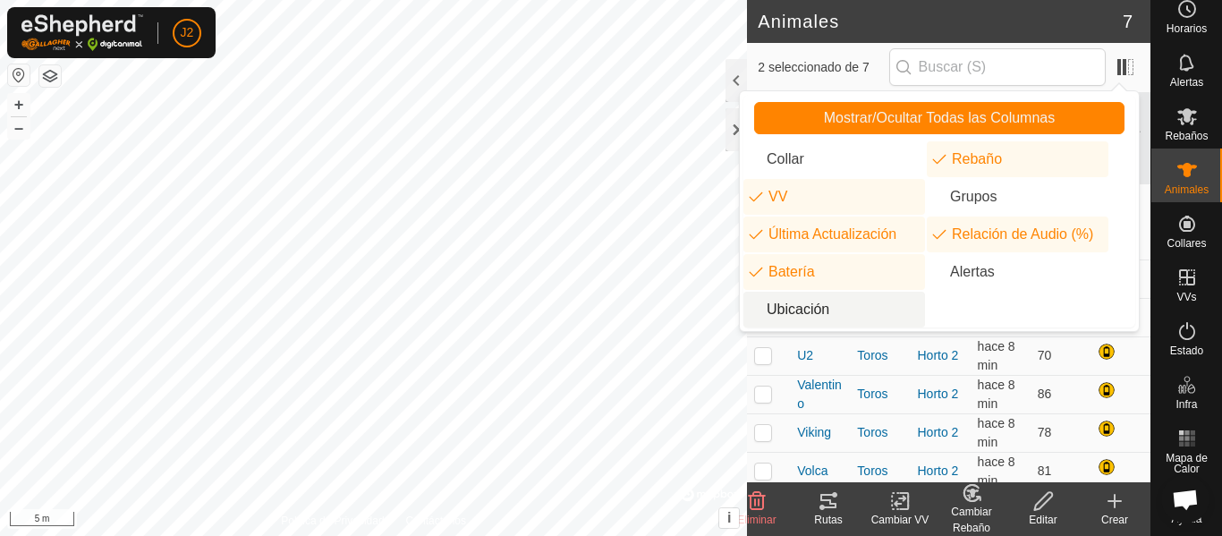
click at [799, 307] on li "Ubicación" at bounding box center [834, 310] width 182 height 36
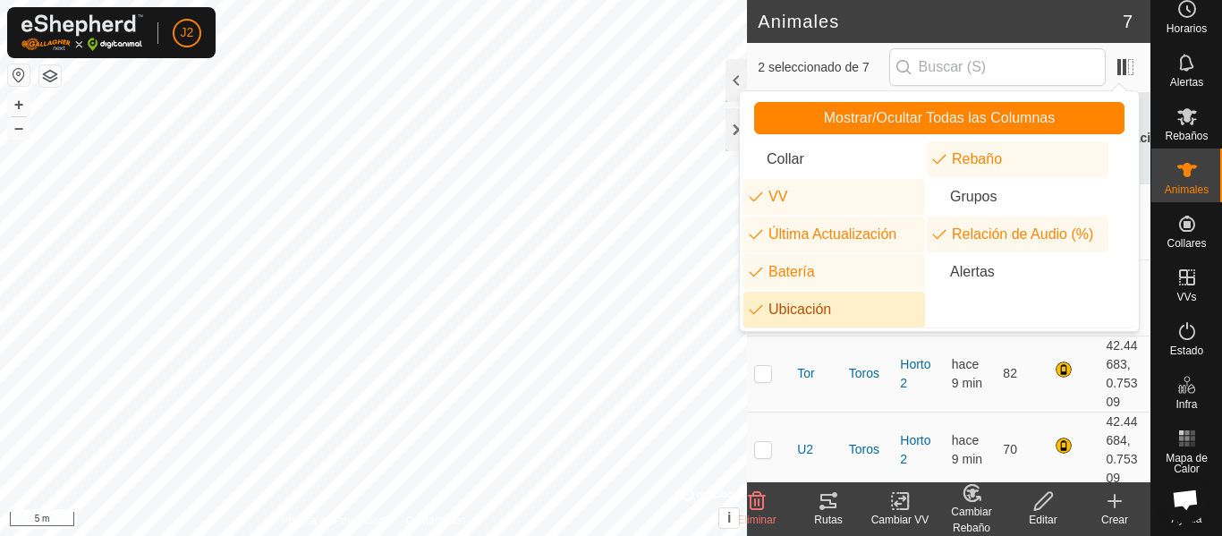
click at [799, 307] on li "Ubicación" at bounding box center [834, 310] width 182 height 36
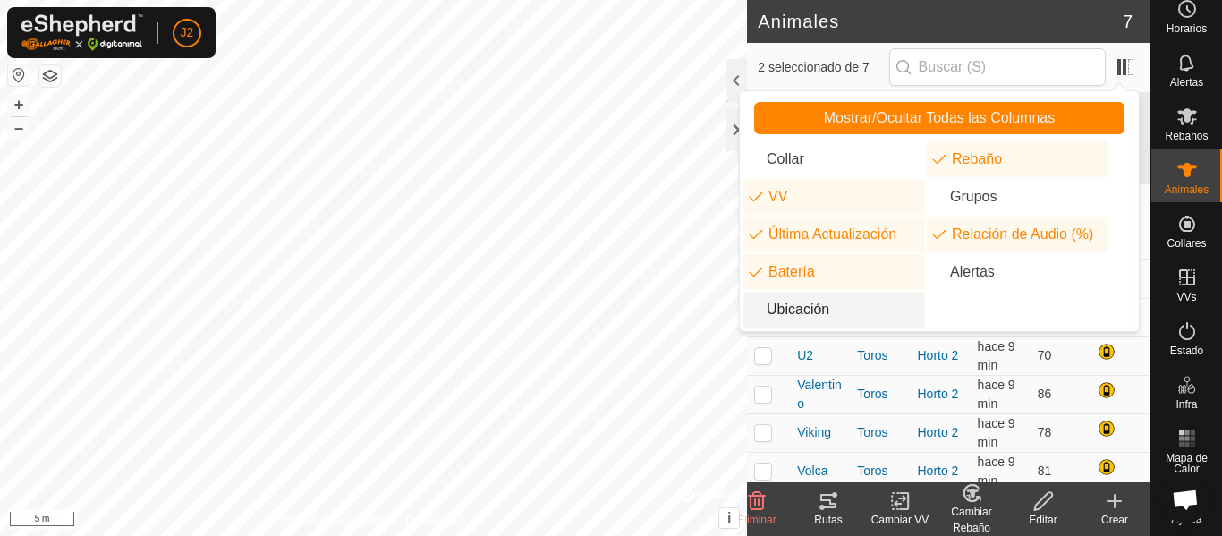
click at [799, 307] on li "Ubicación" at bounding box center [834, 310] width 182 height 36
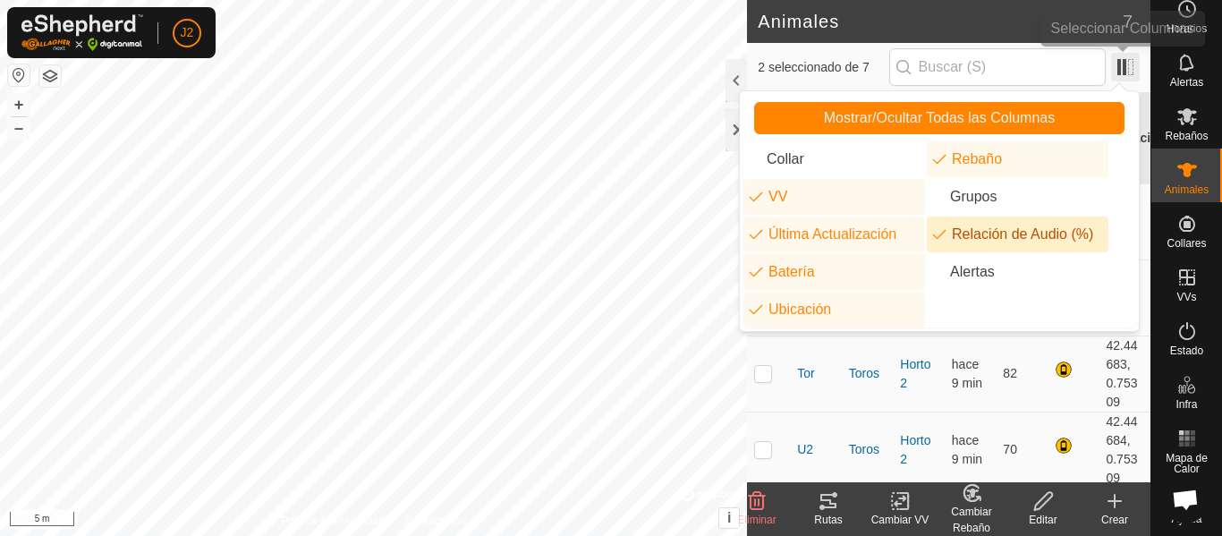
click at [1128, 60] on span at bounding box center [1125, 67] width 29 height 29
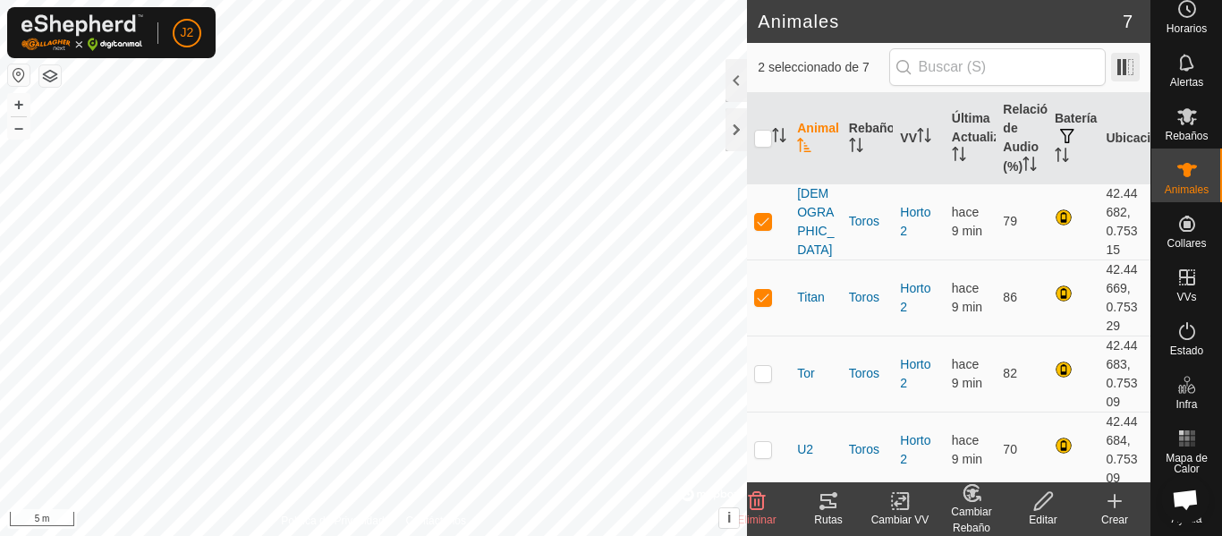
click at [1128, 60] on span at bounding box center [1125, 67] width 29 height 29
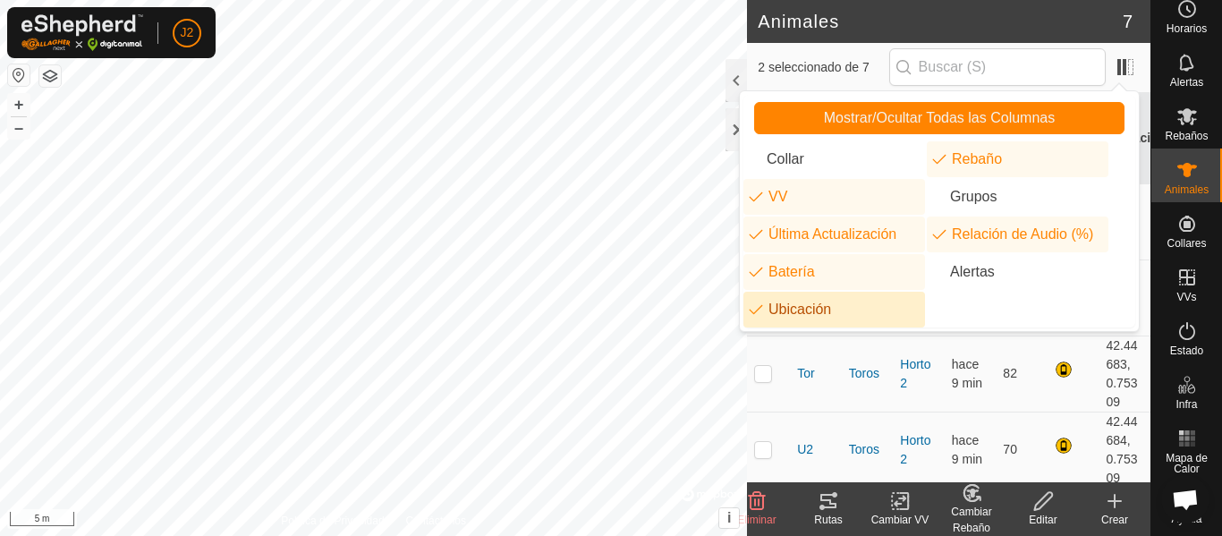
click at [792, 315] on li "Ubicación" at bounding box center [834, 310] width 182 height 36
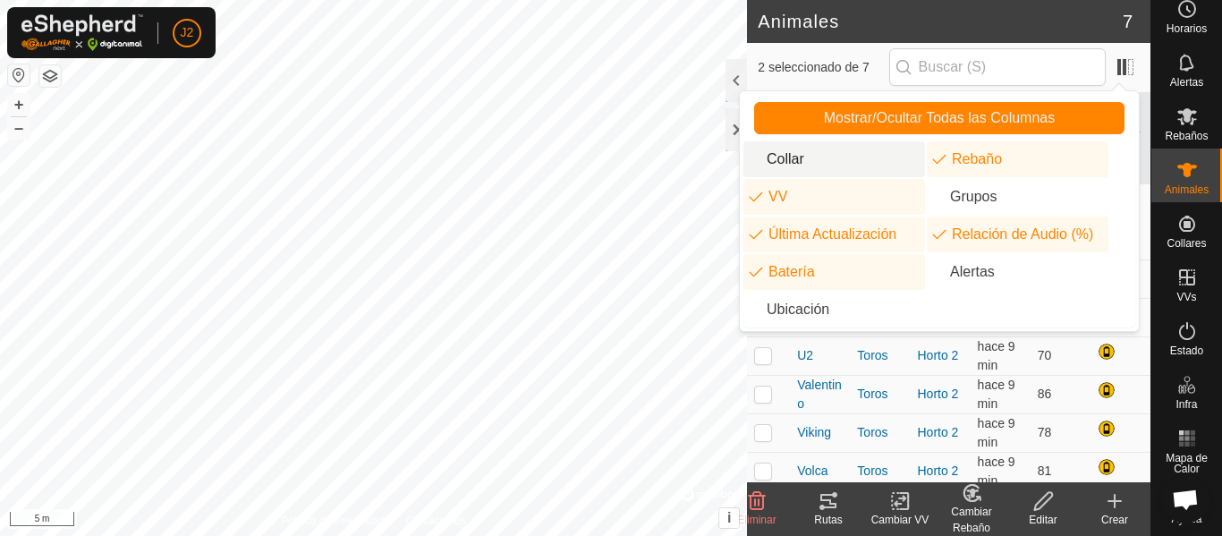
click at [801, 159] on li "Collar" at bounding box center [834, 159] width 182 height 36
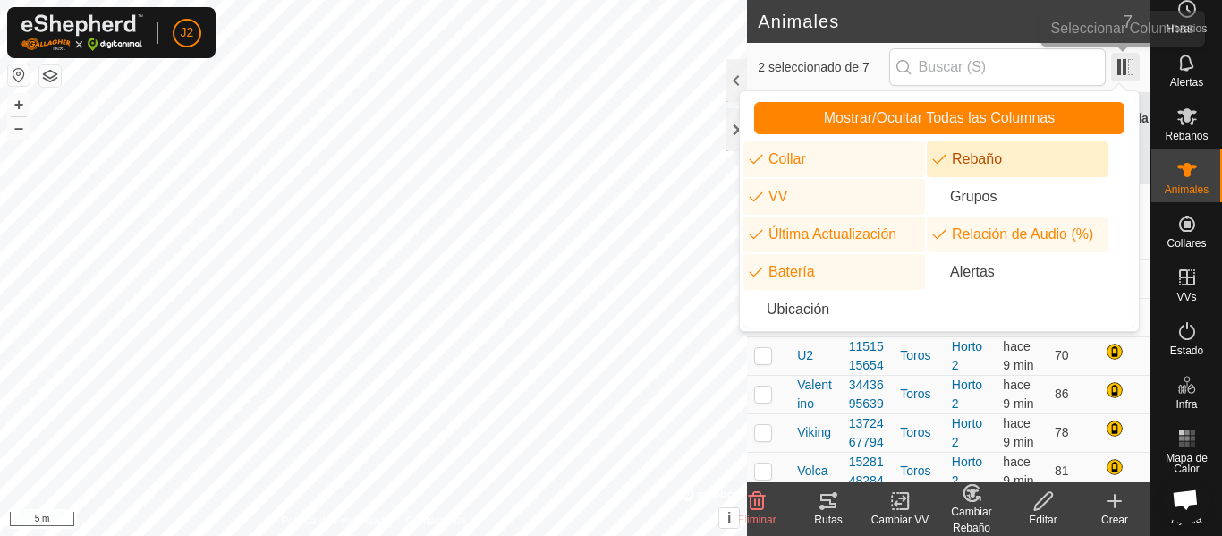
click at [1124, 69] on span at bounding box center [1125, 67] width 29 height 29
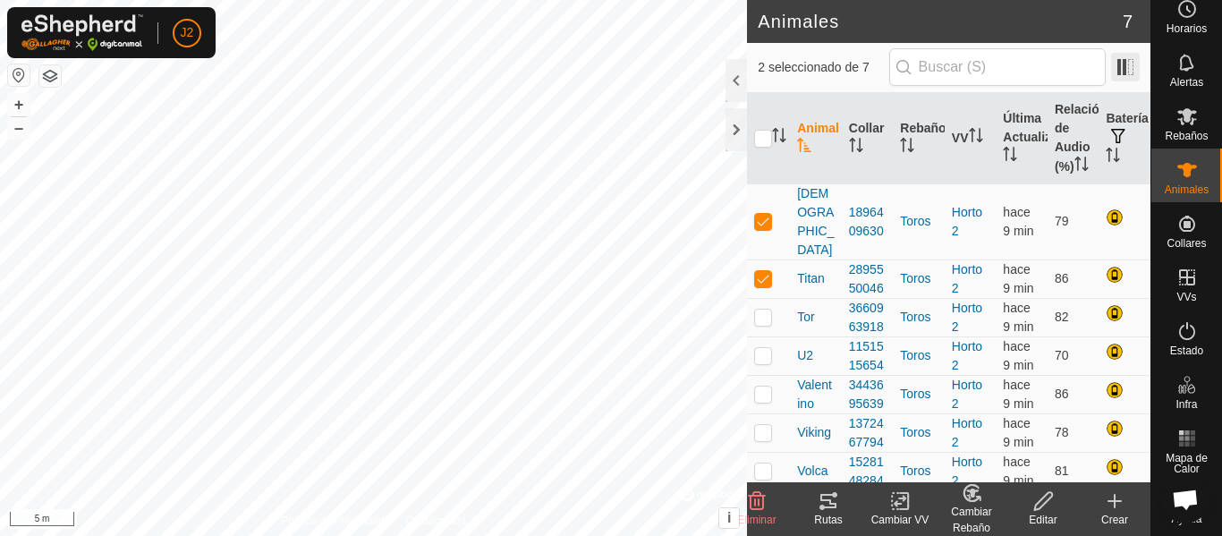
click at [1124, 69] on span at bounding box center [1125, 67] width 29 height 29
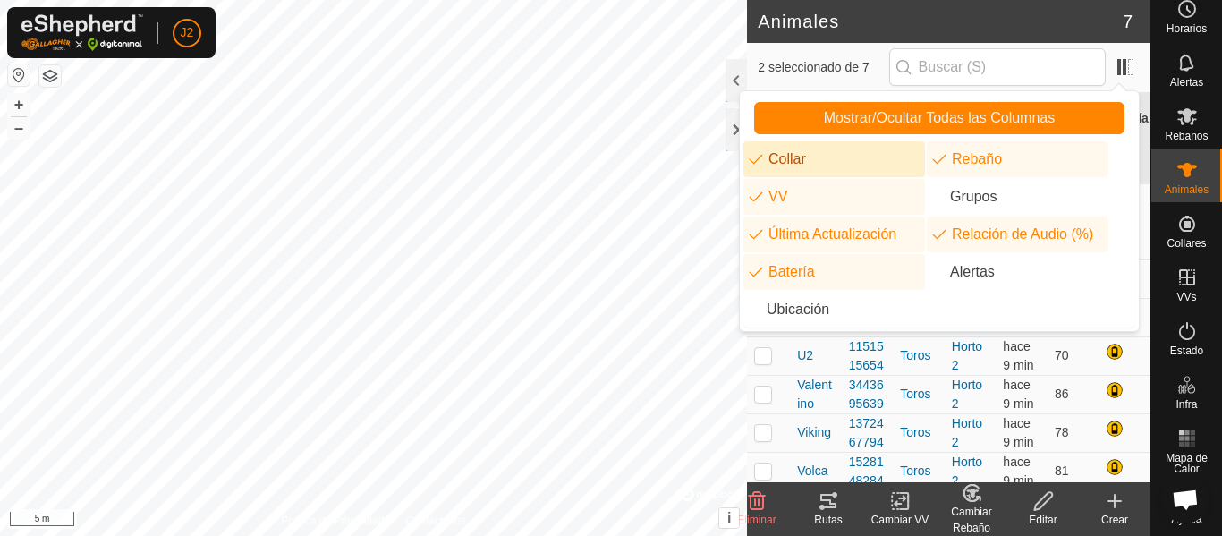
click at [802, 165] on li "Collar" at bounding box center [834, 159] width 182 height 36
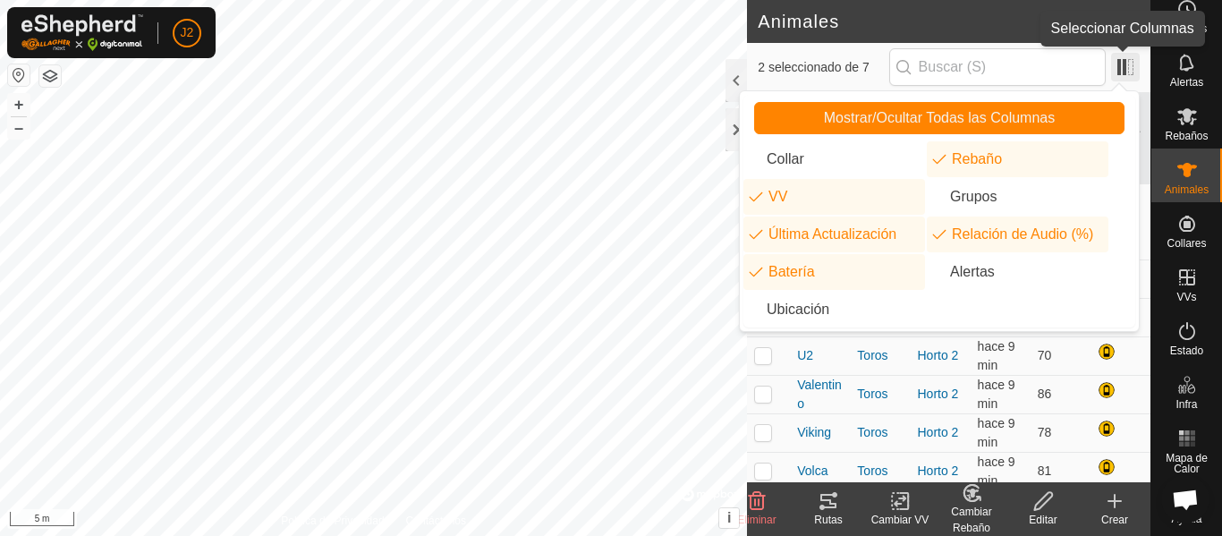
click at [1131, 64] on span at bounding box center [1125, 67] width 29 height 29
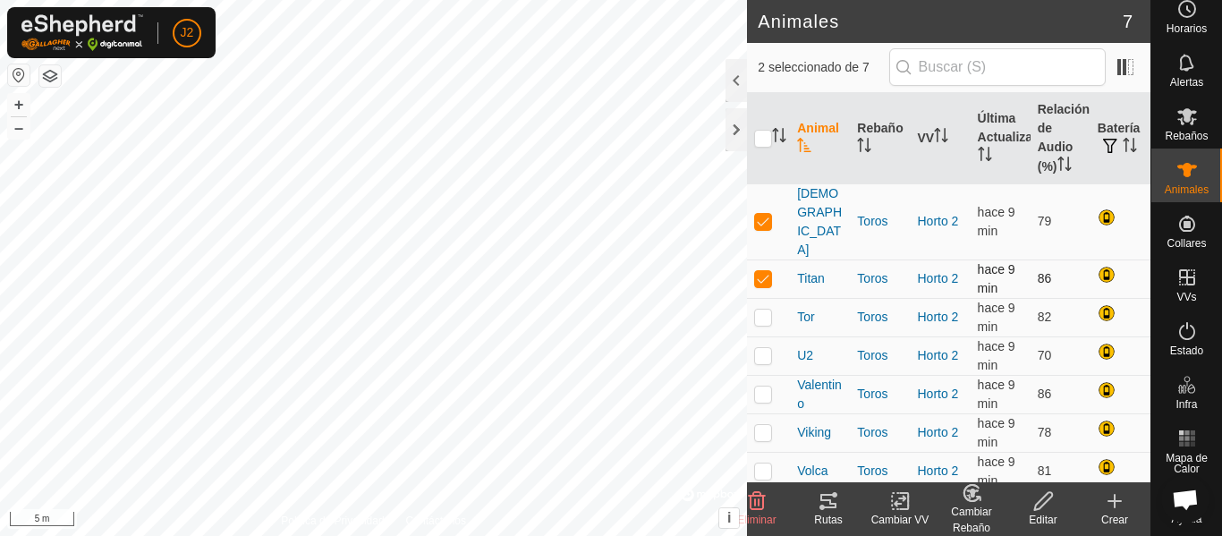
click at [769, 271] on p-checkbox at bounding box center [763, 278] width 18 height 14
checkbox input "false"
click at [828, 496] on icon at bounding box center [828, 500] width 21 height 21
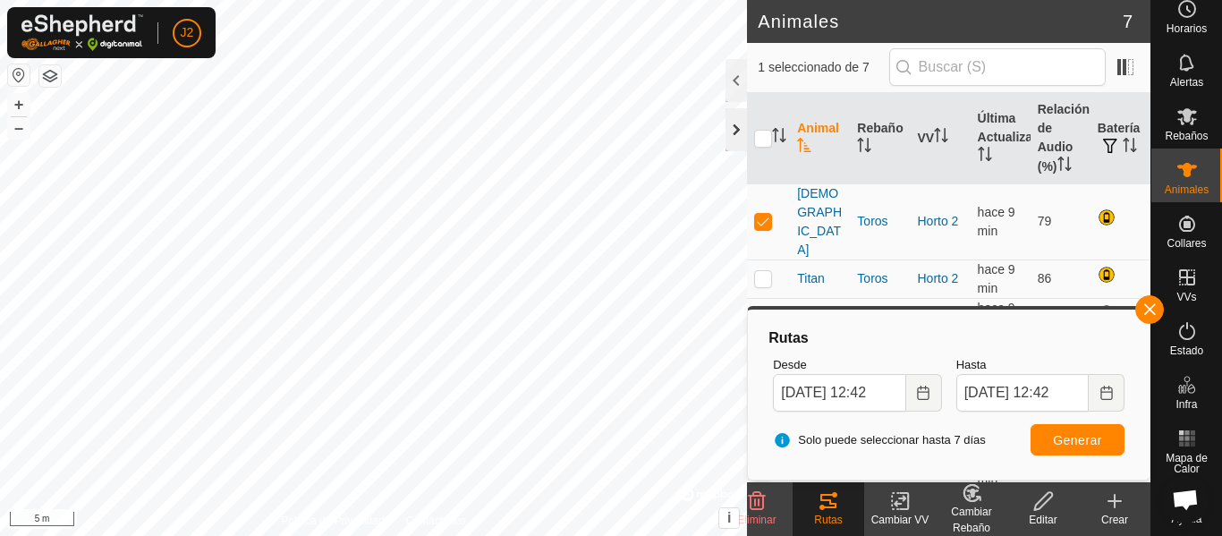
click at [738, 129] on div at bounding box center [735, 129] width 21 height 43
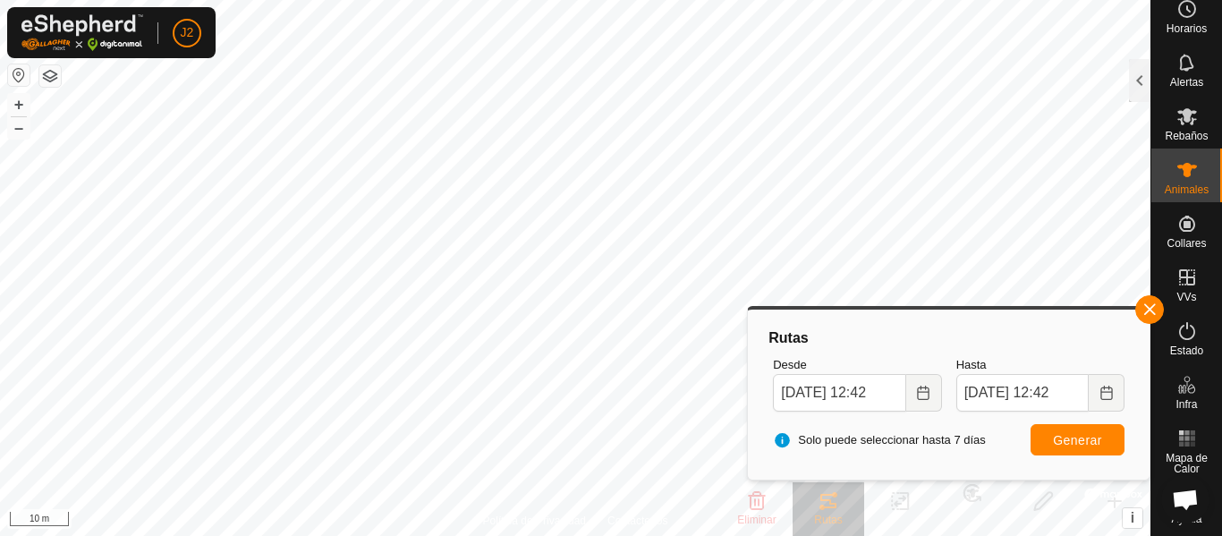
click at [704, 0] on html "J2 Horarios Alertas Rebaños Animales Collares VVs Estado Infra Mapa de Calor Ay…" at bounding box center [611, 268] width 1222 height 536
click at [1139, 72] on div at bounding box center [1139, 80] width 21 height 43
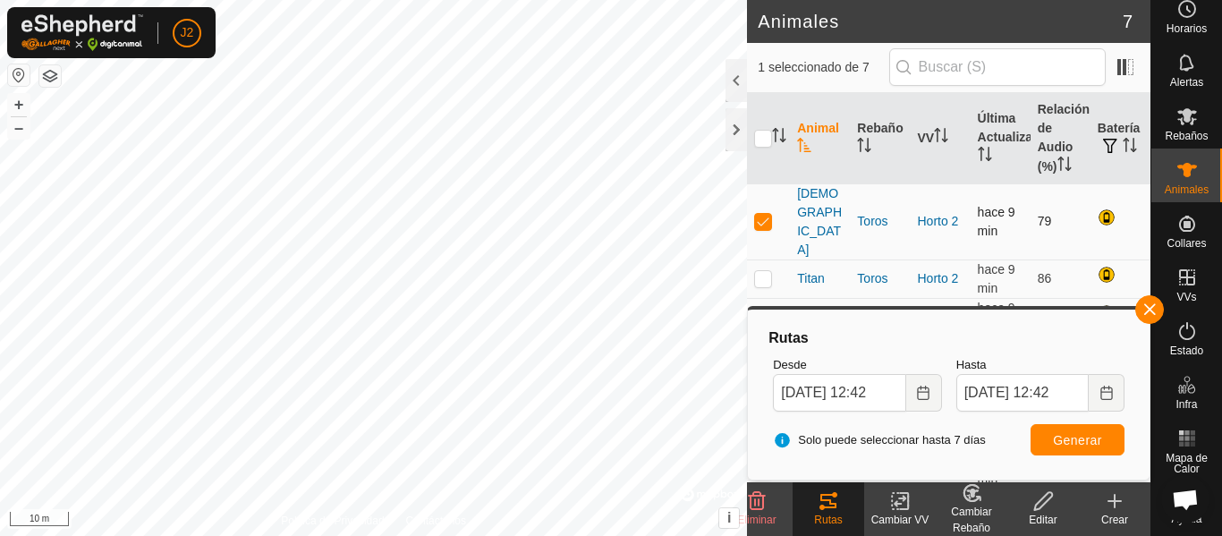
click at [764, 214] on p-checkbox at bounding box center [763, 221] width 18 height 14
checkbox input "false"
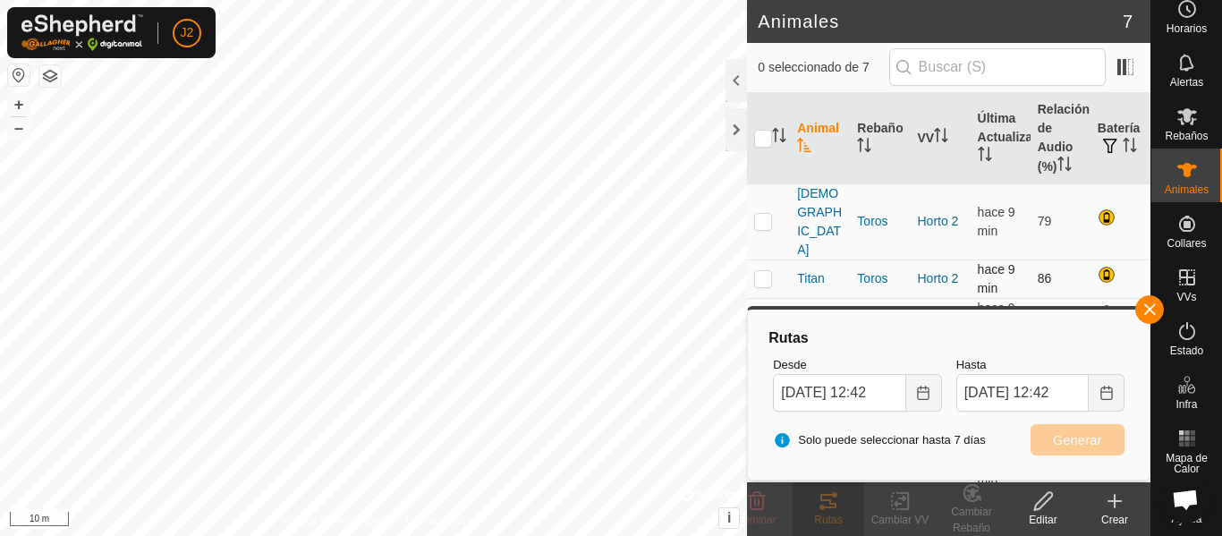
click at [763, 271] on p-checkbox at bounding box center [763, 278] width 18 height 14
checkbox input "true"
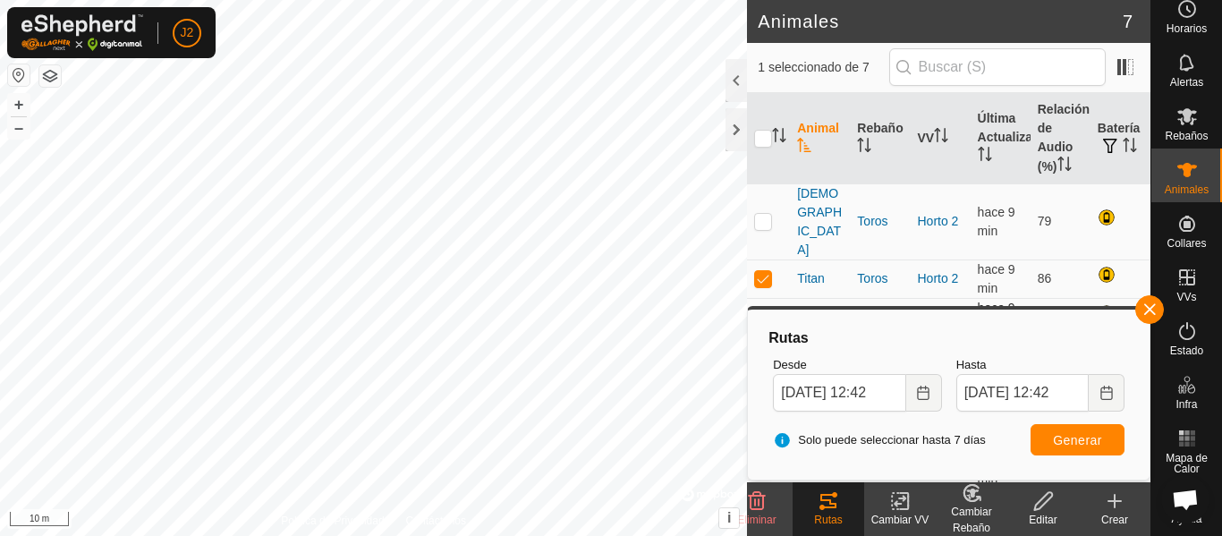
click at [760, 310] on p-checkbox at bounding box center [763, 317] width 18 height 14
click at [766, 310] on p-checkbox at bounding box center [763, 317] width 18 height 14
checkbox input "false"
click at [1142, 306] on button "button" at bounding box center [1149, 309] width 29 height 29
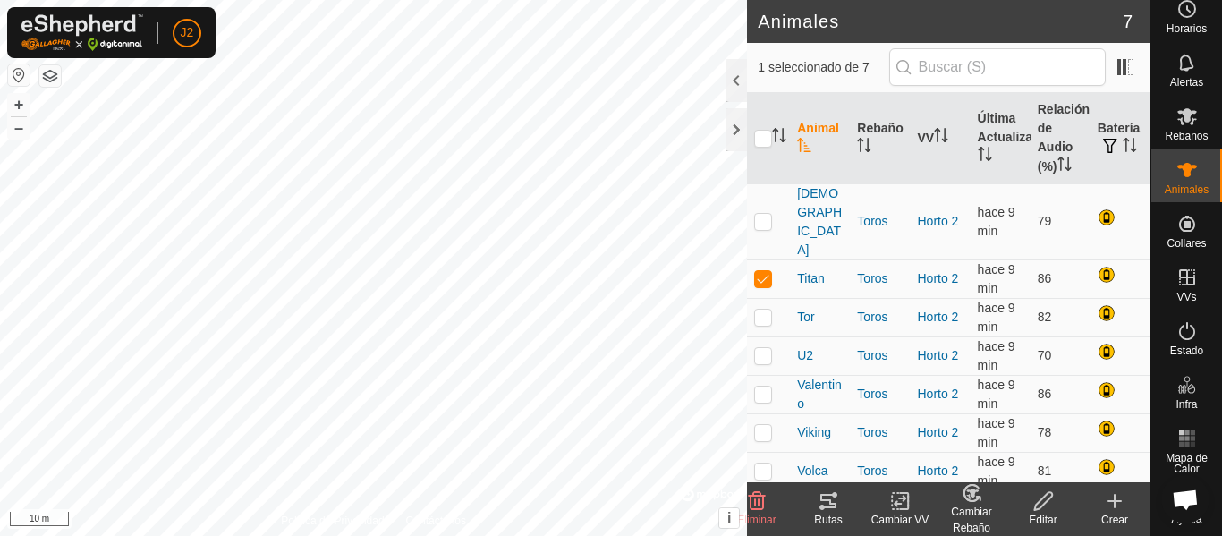
click at [828, 496] on icon at bounding box center [828, 501] width 16 height 14
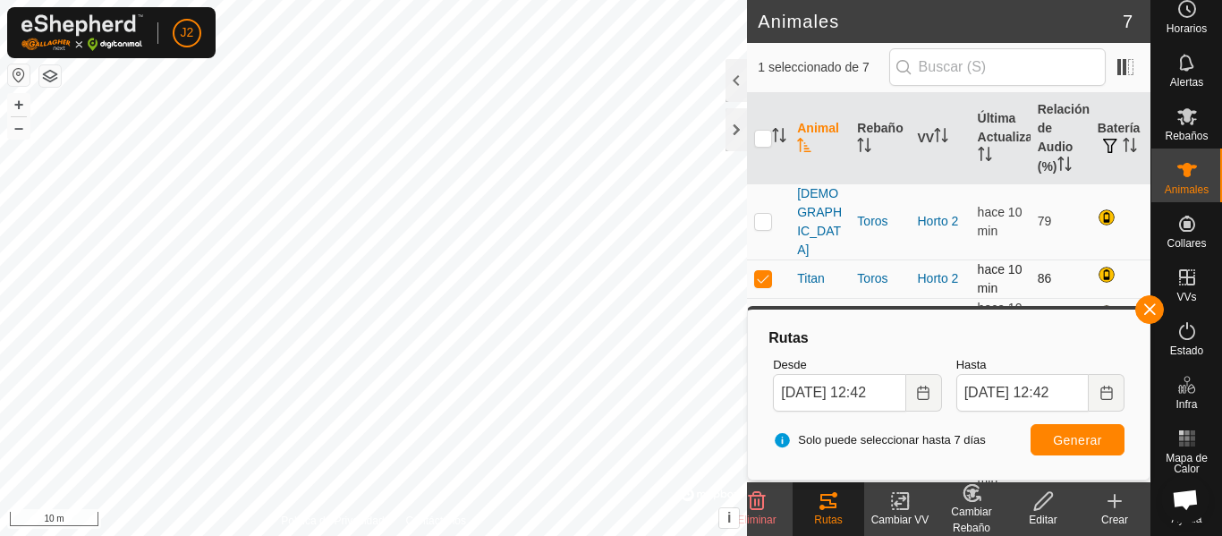
click at [761, 271] on p-checkbox at bounding box center [763, 278] width 18 height 14
checkbox input "false"
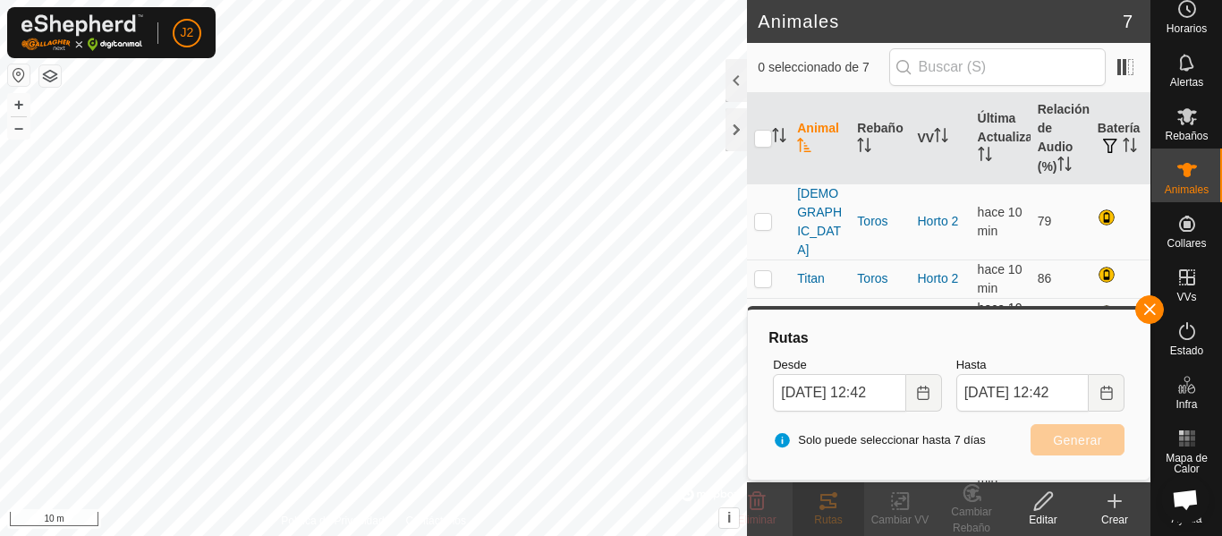
click at [756, 310] on p-checkbox at bounding box center [763, 317] width 18 height 14
checkbox input "true"
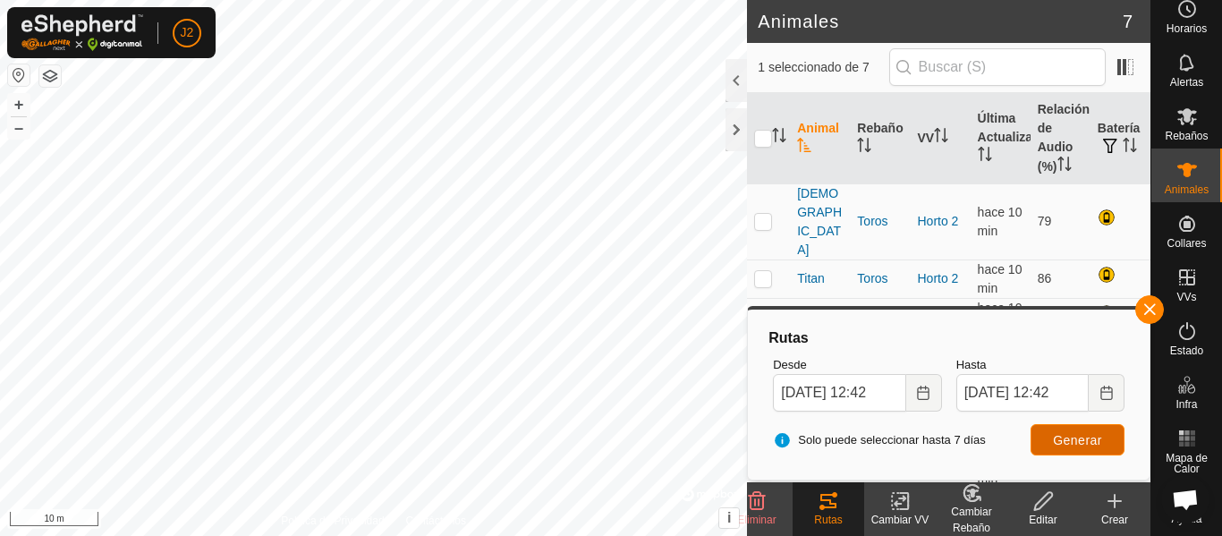
click at [1052, 442] on button "Generar" at bounding box center [1078, 439] width 94 height 31
click at [1147, 311] on button "button" at bounding box center [1149, 309] width 29 height 29
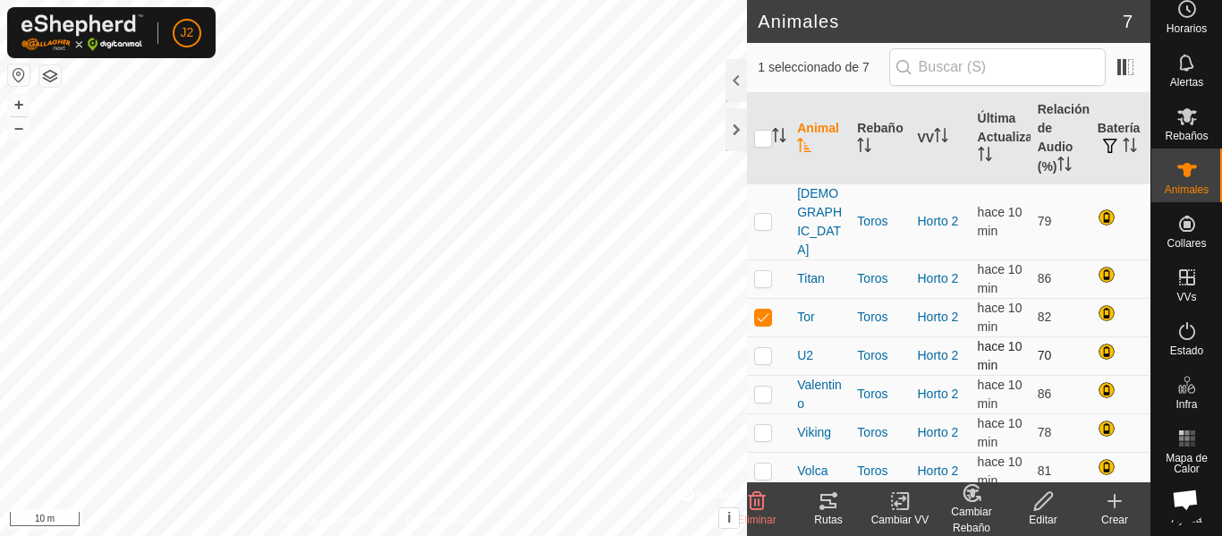
click at [770, 348] on p-checkbox at bounding box center [763, 355] width 18 height 14
checkbox input "true"
click at [767, 310] on p-checkbox at bounding box center [763, 317] width 18 height 14
checkbox input "false"
click at [827, 502] on icon at bounding box center [828, 500] width 21 height 21
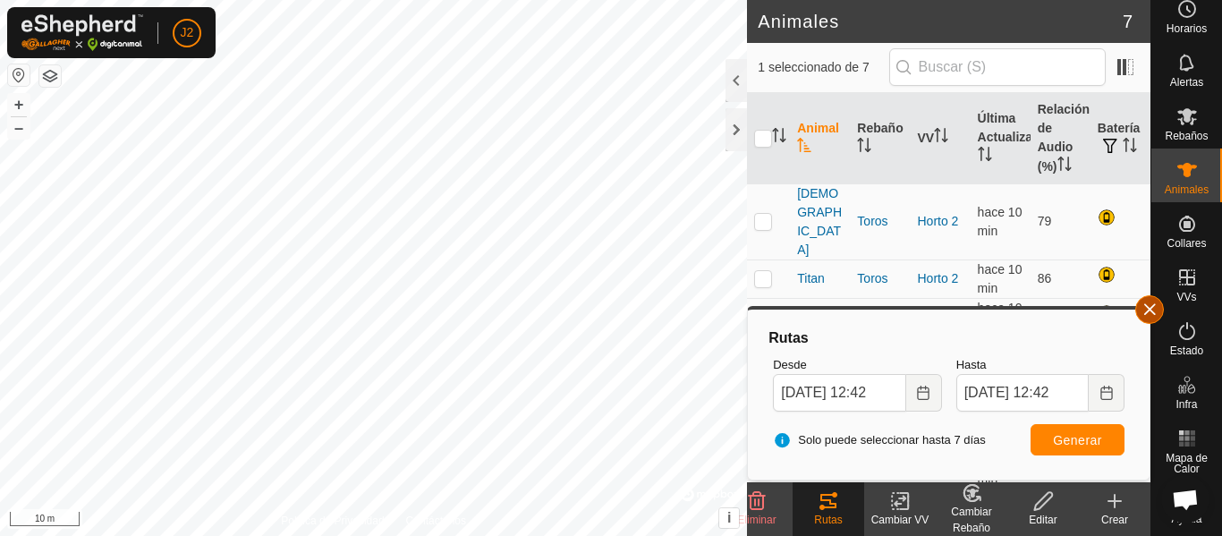
click at [1143, 308] on button "button" at bounding box center [1149, 309] width 29 height 29
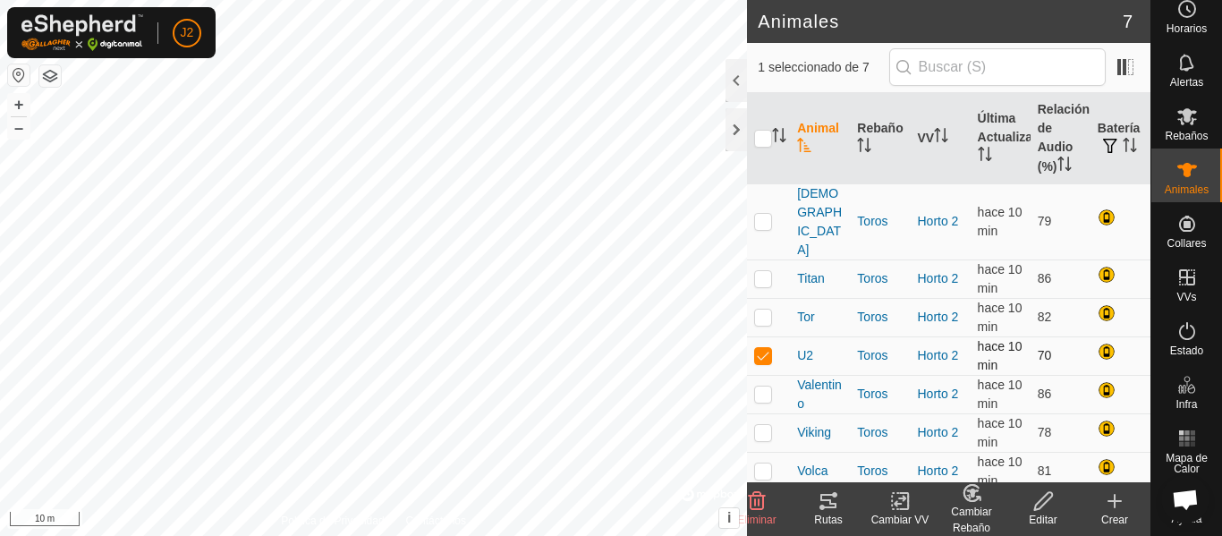
click at [759, 348] on p-checkbox at bounding box center [763, 355] width 18 height 14
checkbox input "false"
click at [768, 386] on p-checkbox at bounding box center [763, 393] width 18 height 14
click at [829, 513] on div "Rutas" at bounding box center [829, 520] width 72 height 16
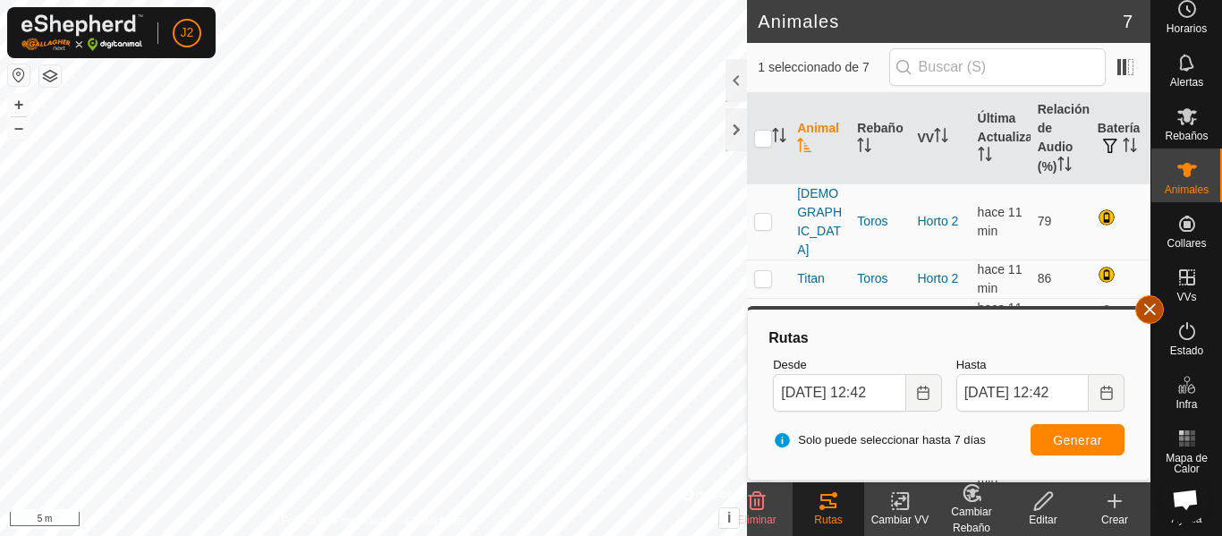
click at [1141, 314] on button "button" at bounding box center [1149, 309] width 29 height 29
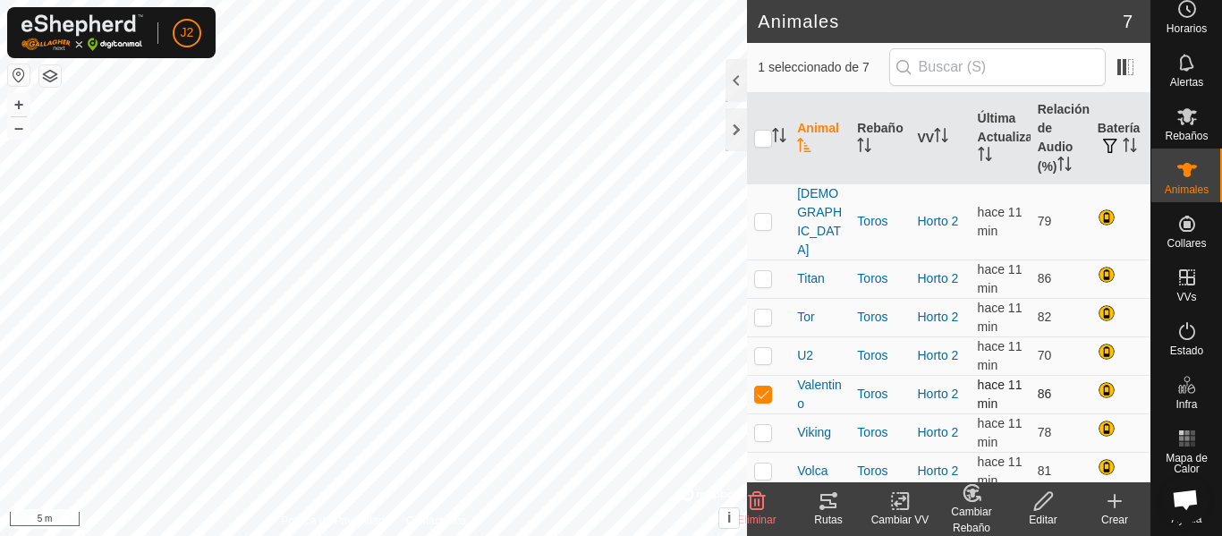
click at [759, 386] on p-checkbox at bounding box center [763, 393] width 18 height 14
checkbox input "false"
click at [764, 425] on p-checkbox at bounding box center [763, 432] width 18 height 14
checkbox input "true"
click at [842, 511] on tracks-svg-icon at bounding box center [829, 500] width 72 height 21
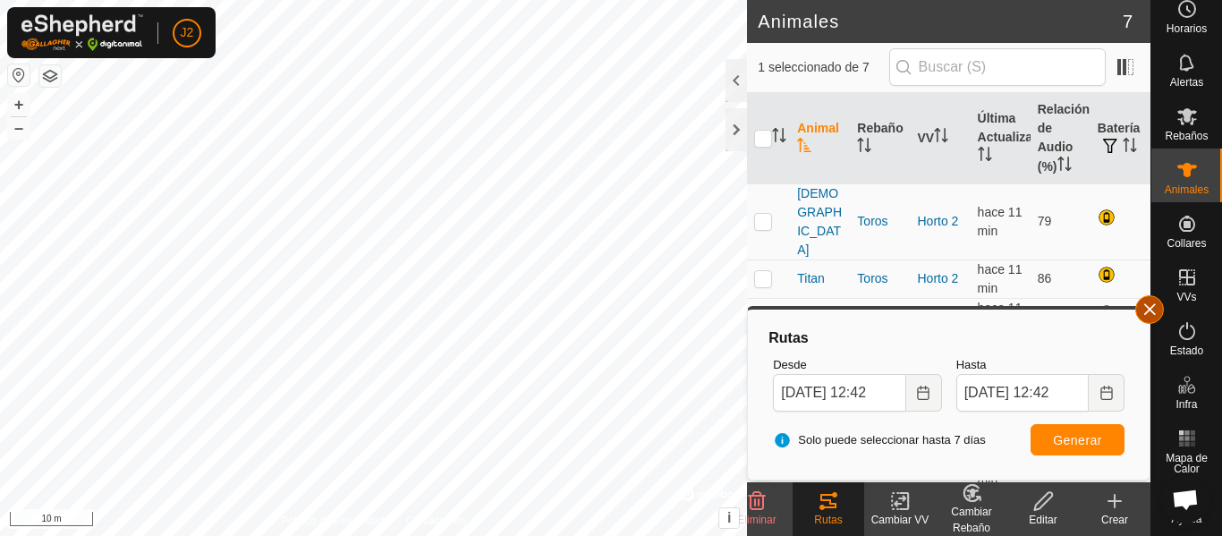
click at [1146, 312] on button "button" at bounding box center [1149, 309] width 29 height 29
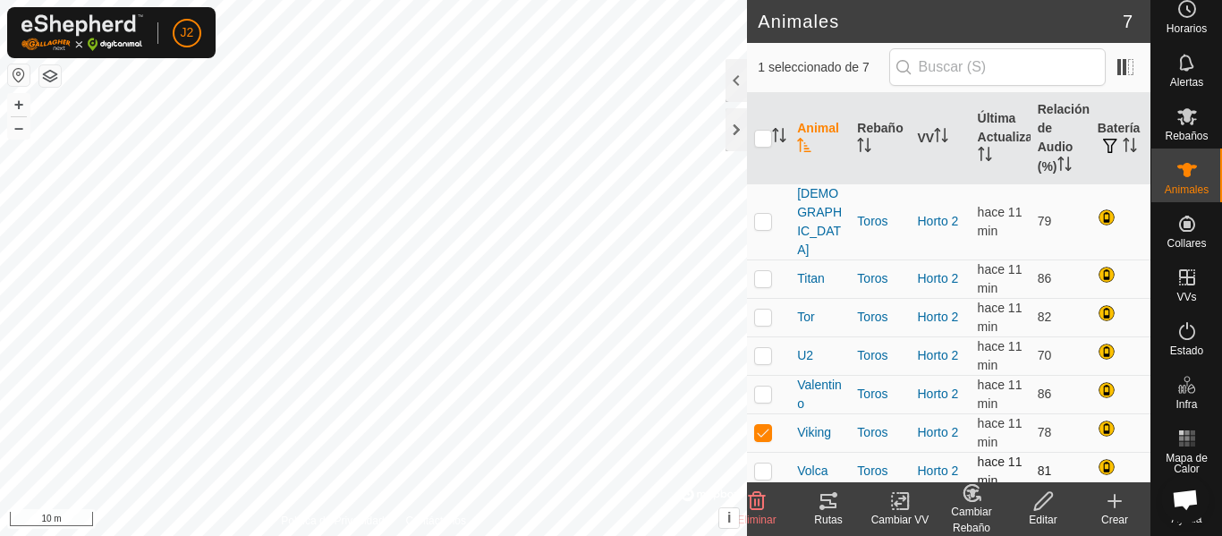
click at [766, 463] on p-checkbox at bounding box center [763, 470] width 18 height 14
checkbox input "true"
click at [767, 425] on p-checkbox at bounding box center [763, 432] width 18 height 14
checkbox input "false"
click at [825, 501] on icon at bounding box center [828, 501] width 16 height 14
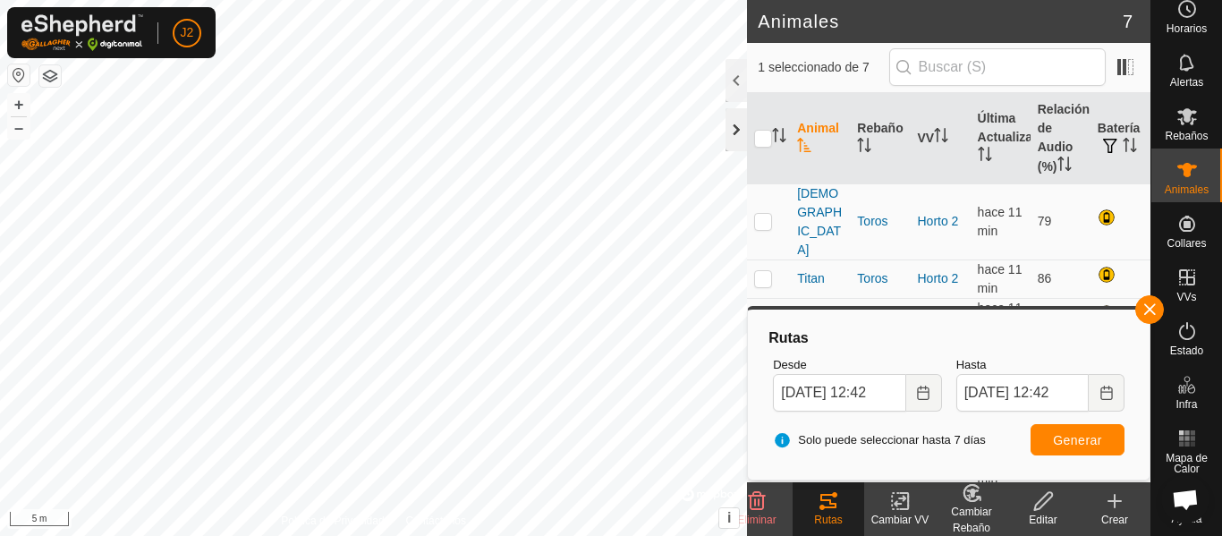
click at [735, 127] on div at bounding box center [735, 129] width 21 height 43
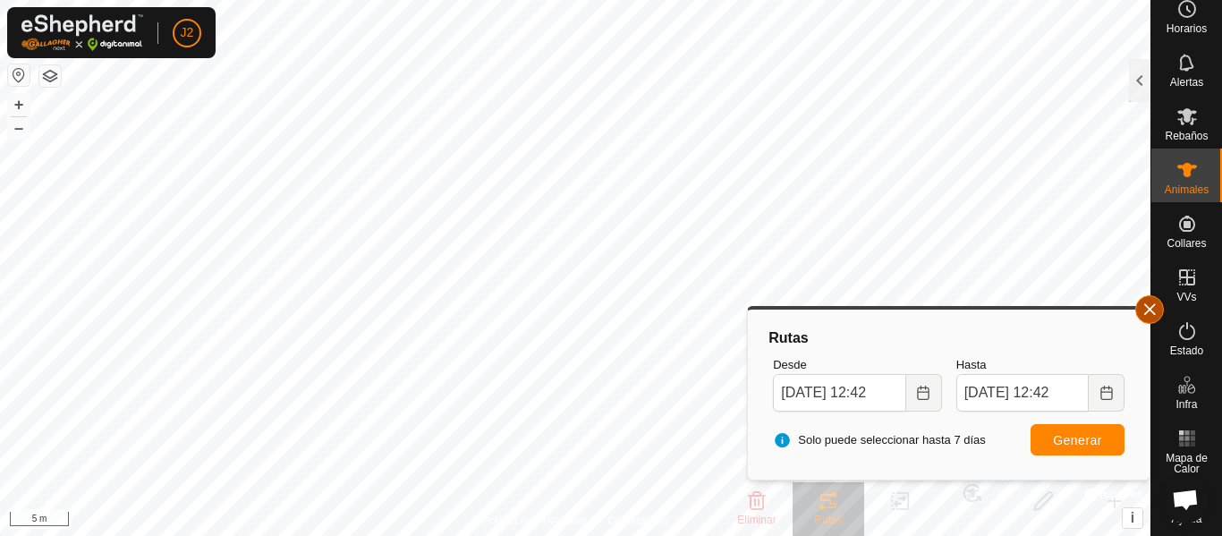
click at [1154, 308] on button "button" at bounding box center [1149, 309] width 29 height 29
